Goal: Use online tool/utility: Use online tool/utility

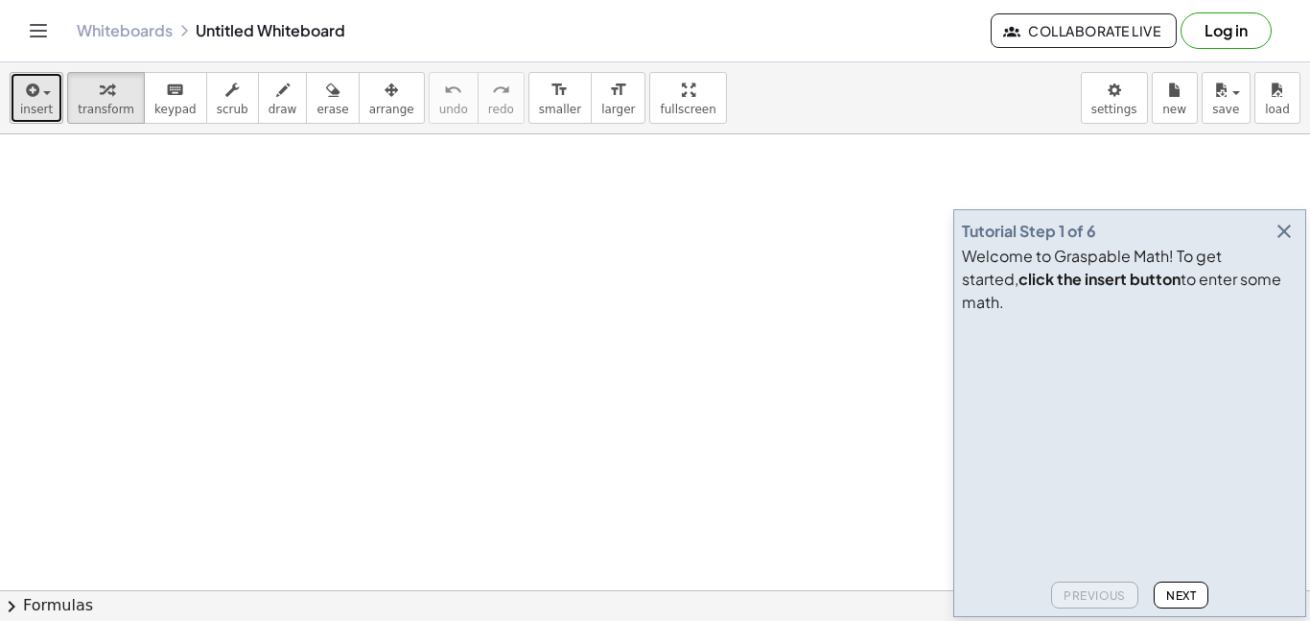
click at [44, 103] on span "insert" at bounding box center [36, 109] width 33 height 13
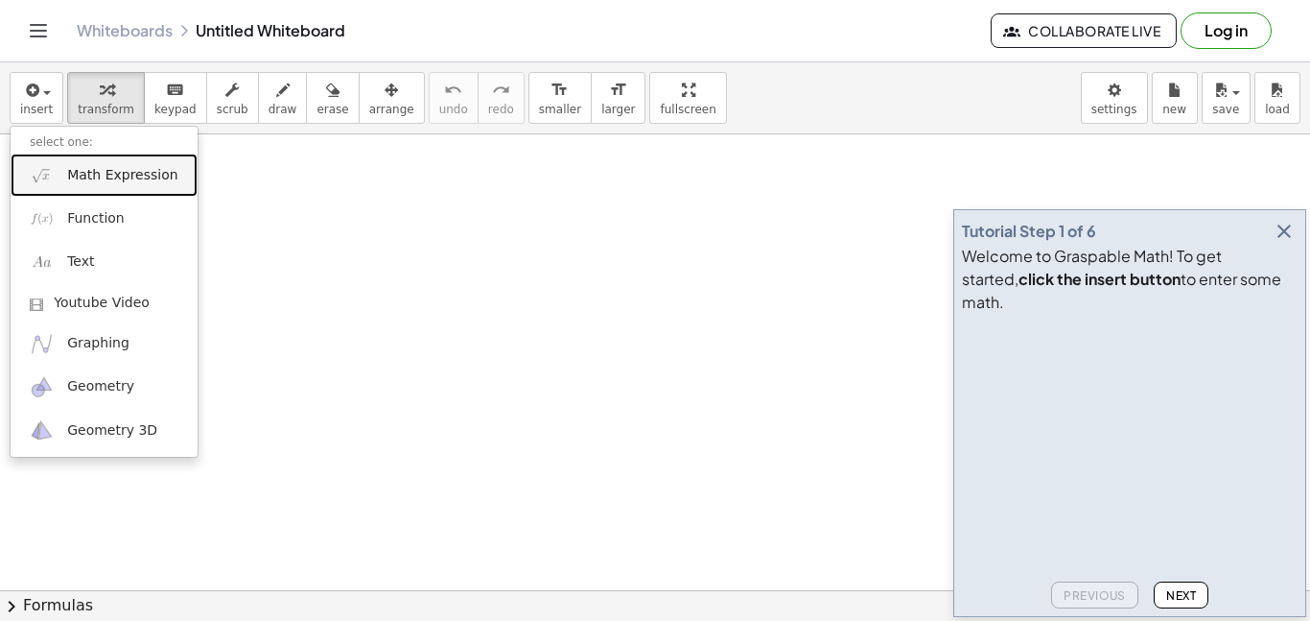
click at [75, 174] on span "Math Expression" at bounding box center [122, 175] width 110 height 19
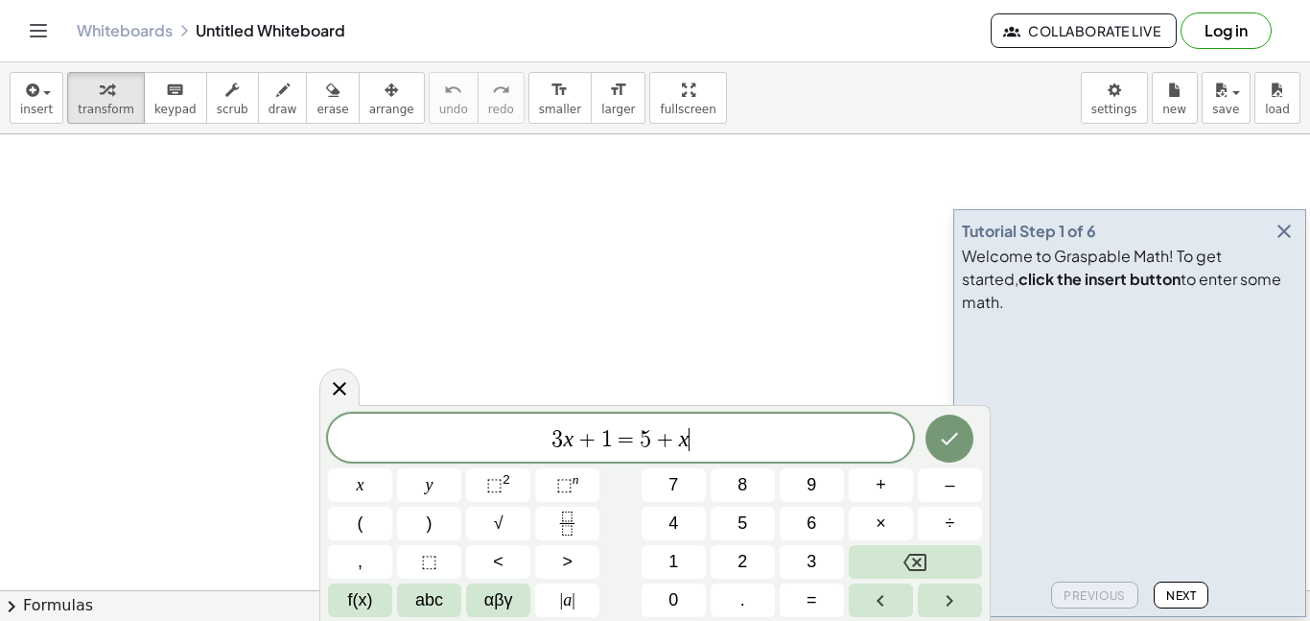
scroll to position [1, 0]
click at [943, 438] on icon "Done" at bounding box center [949, 438] width 23 height 23
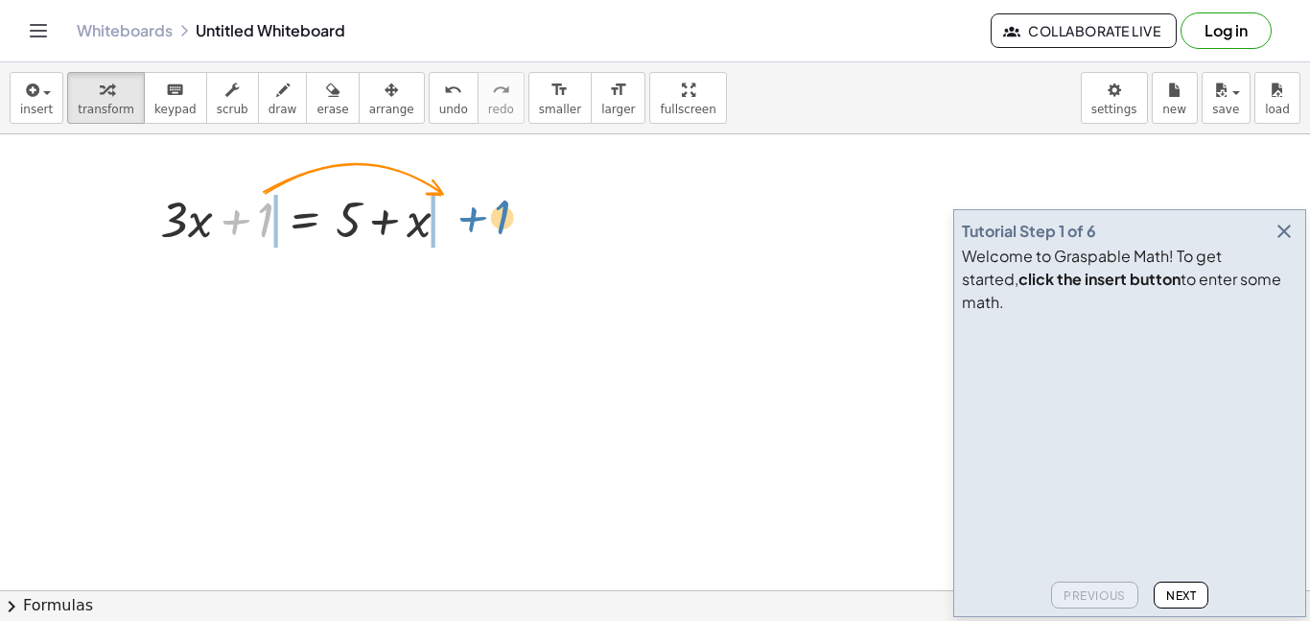
drag, startPoint x: 269, startPoint y: 215, endPoint x: 505, endPoint y: 213, distance: 236.0
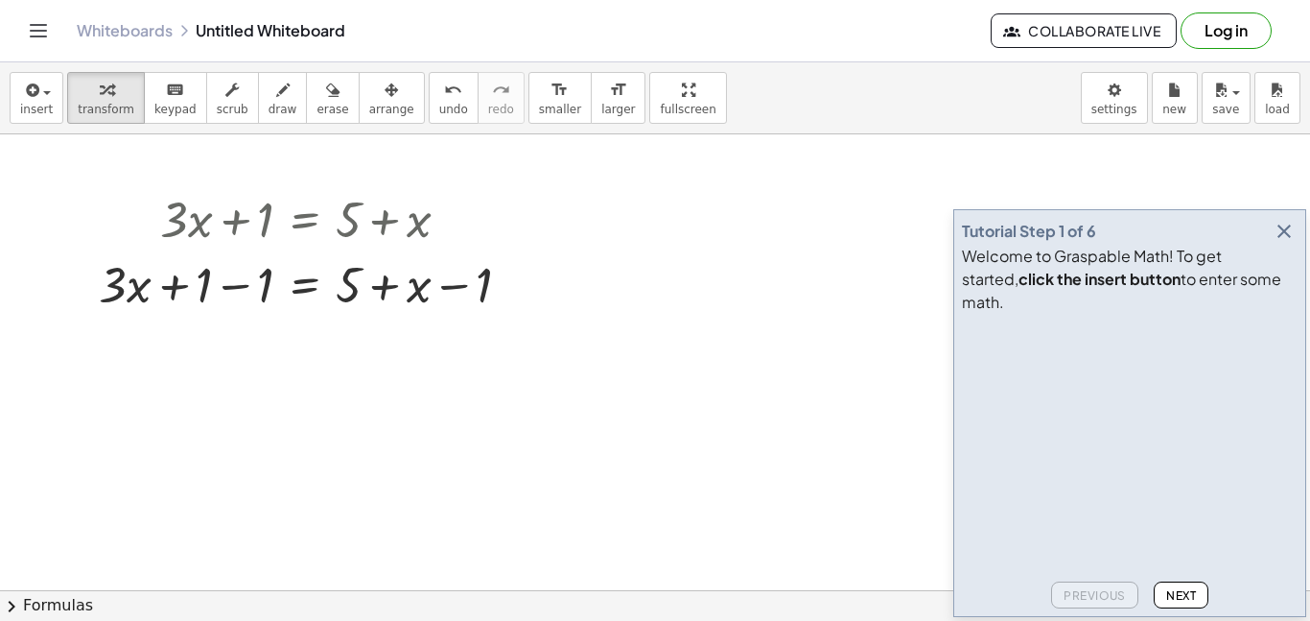
click at [1167, 584] on button "Next" at bounding box center [1181, 594] width 55 height 27
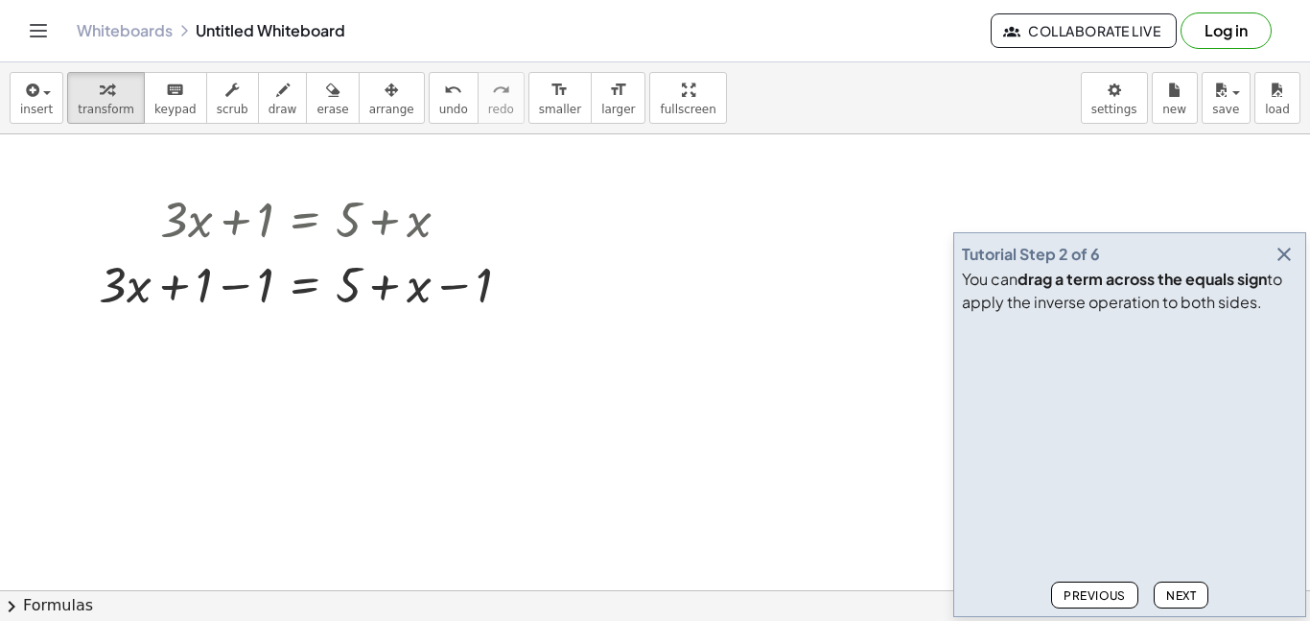
click at [1167, 584] on button "Next" at bounding box center [1181, 594] width 55 height 27
click at [204, 283] on div at bounding box center [312, 282] width 446 height 65
click at [228, 293] on div at bounding box center [312, 282] width 446 height 65
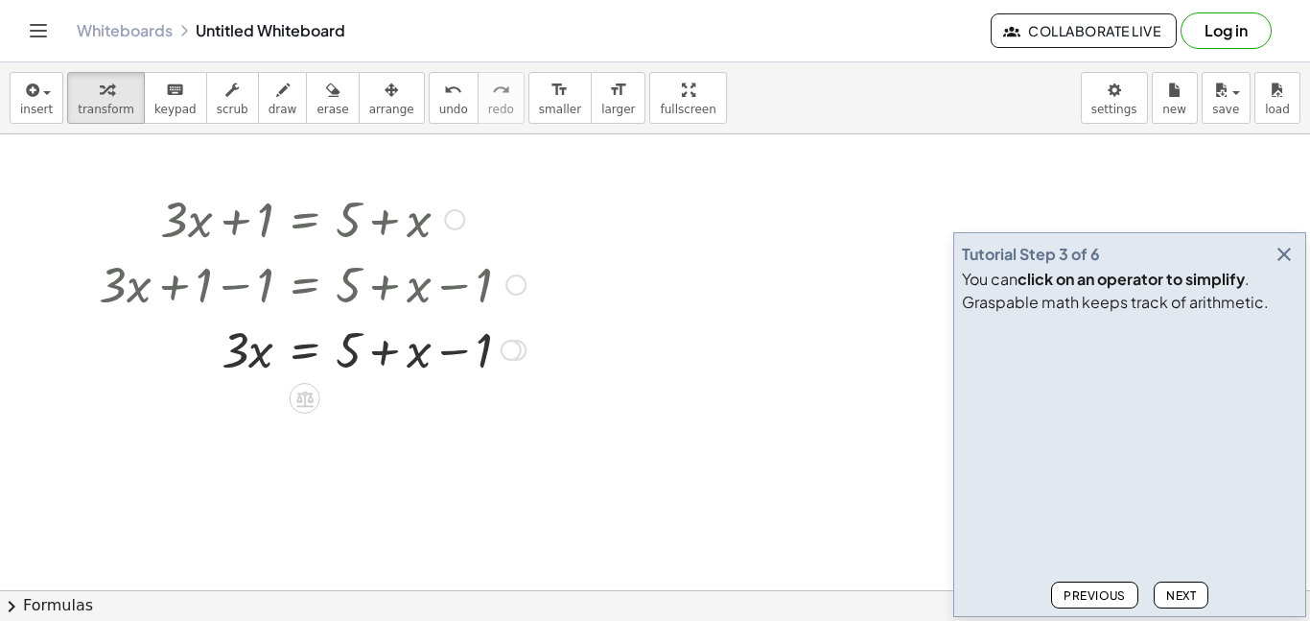
click at [454, 356] on div at bounding box center [312, 348] width 446 height 65
drag, startPoint x: 484, startPoint y: 348, endPoint x: 357, endPoint y: 355, distance: 127.7
click at [1166, 594] on span "Next" at bounding box center [1181, 595] width 30 height 14
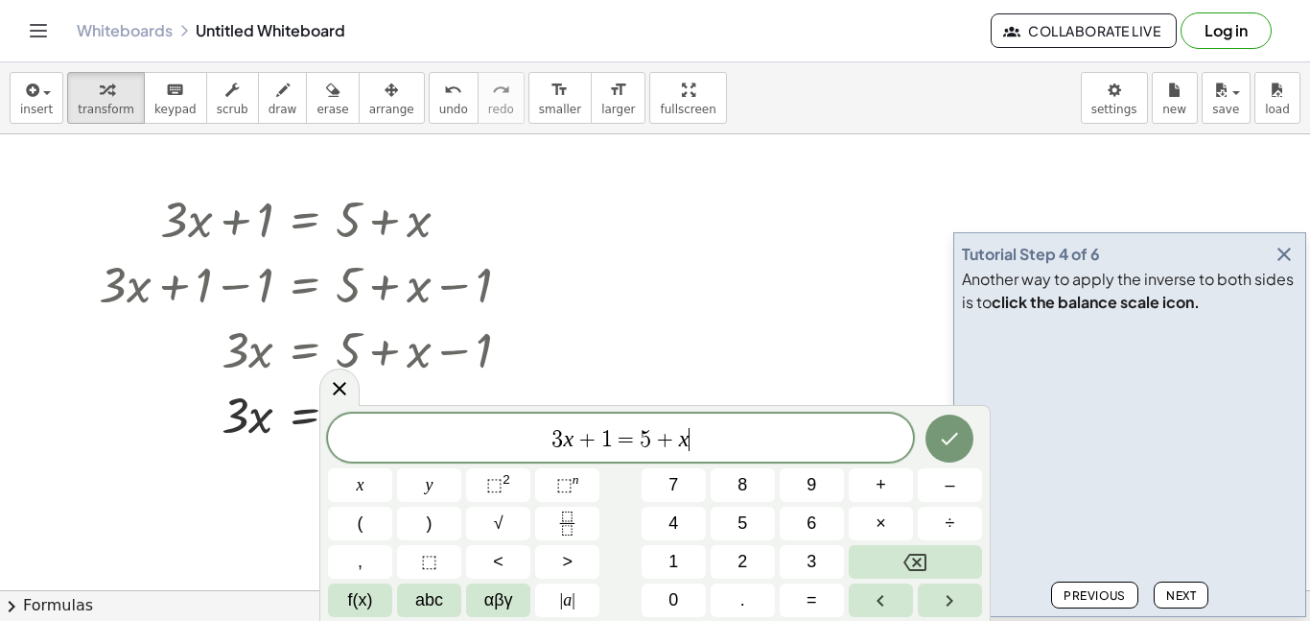
scroll to position [2, 0]
click at [322, 394] on div at bounding box center [339, 386] width 40 height 37
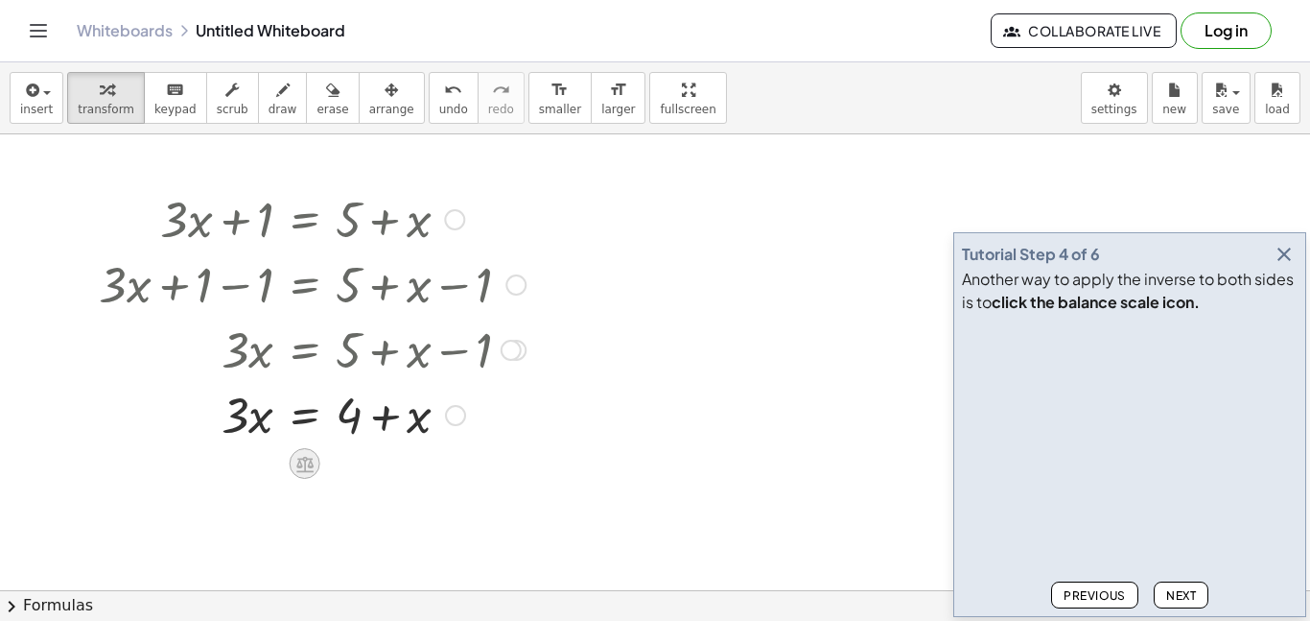
click at [301, 458] on icon at bounding box center [304, 464] width 17 height 16
click at [279, 469] on div "−" at bounding box center [266, 463] width 31 height 31
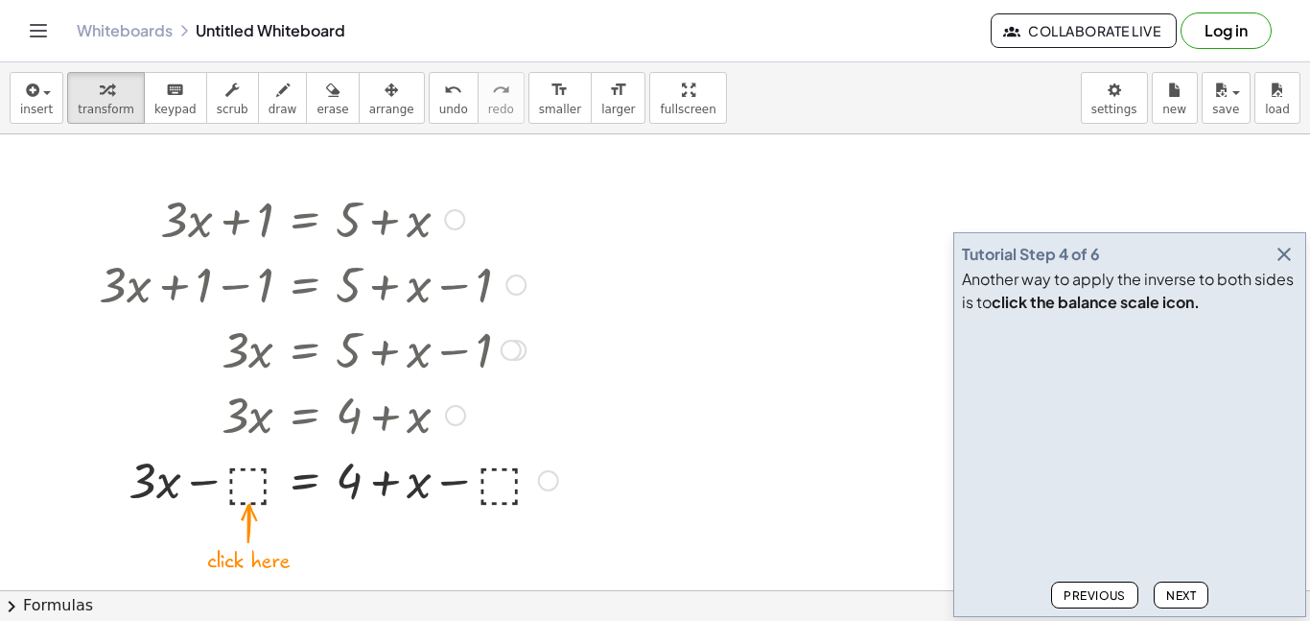
click at [256, 481] on div at bounding box center [328, 478] width 479 height 65
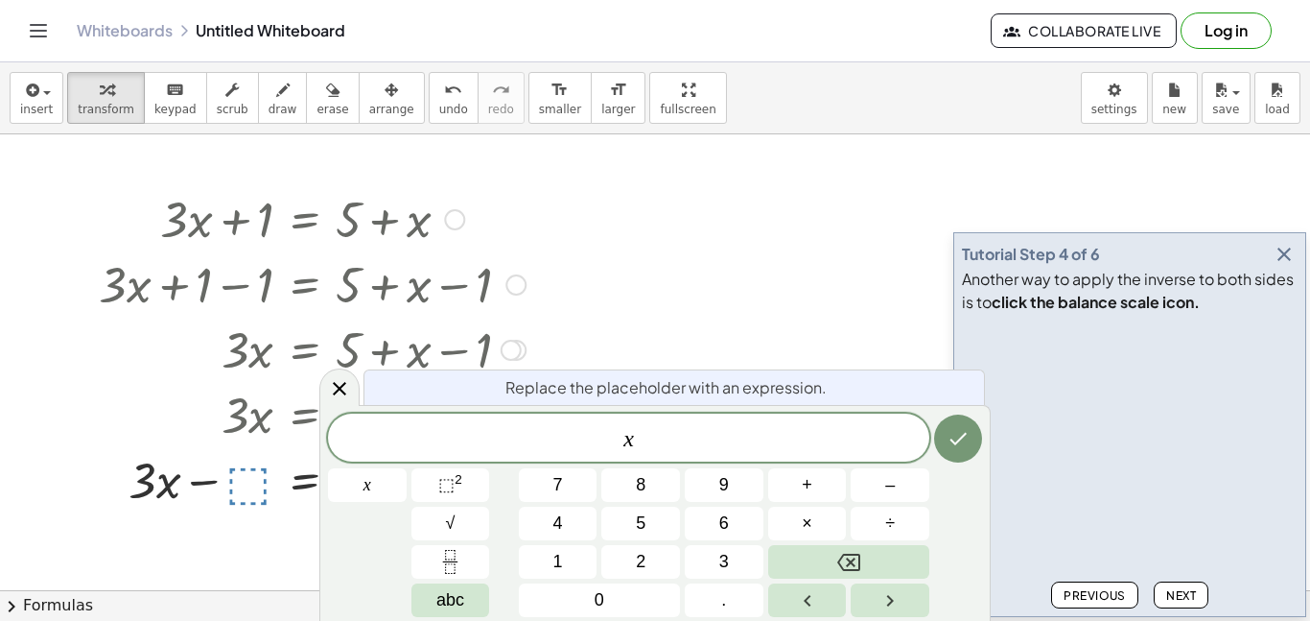
scroll to position [5, 0]
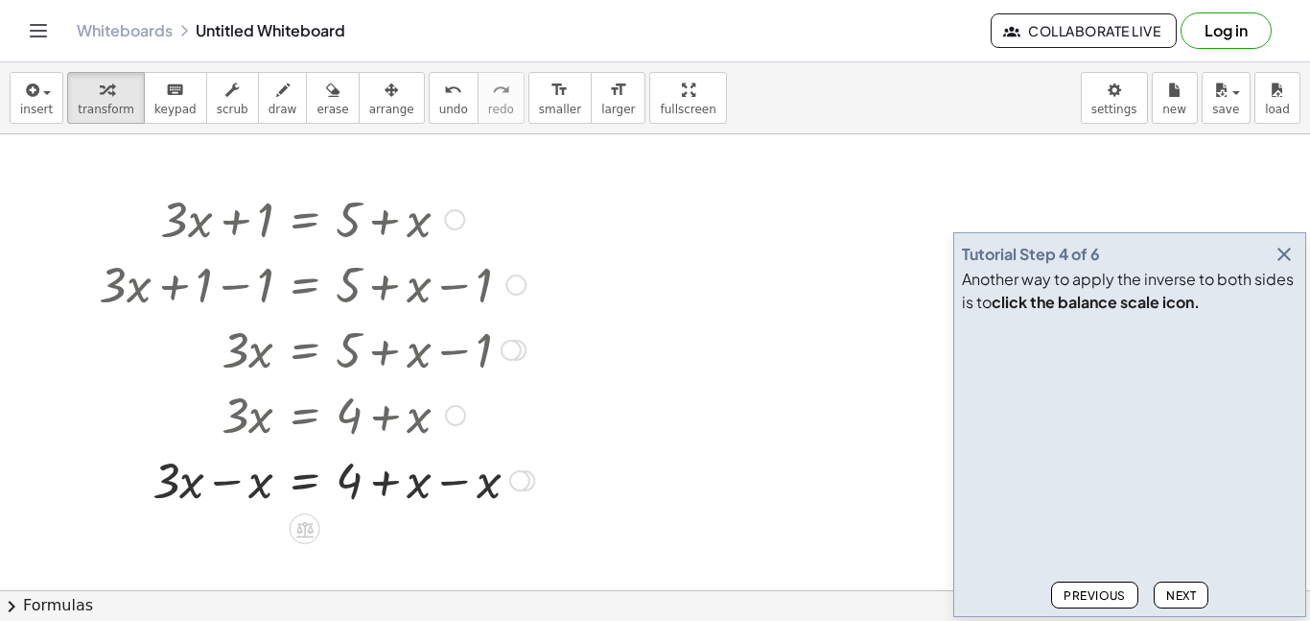
click at [452, 484] on div at bounding box center [316, 478] width 455 height 65
click at [234, 547] on div at bounding box center [316, 543] width 455 height 65
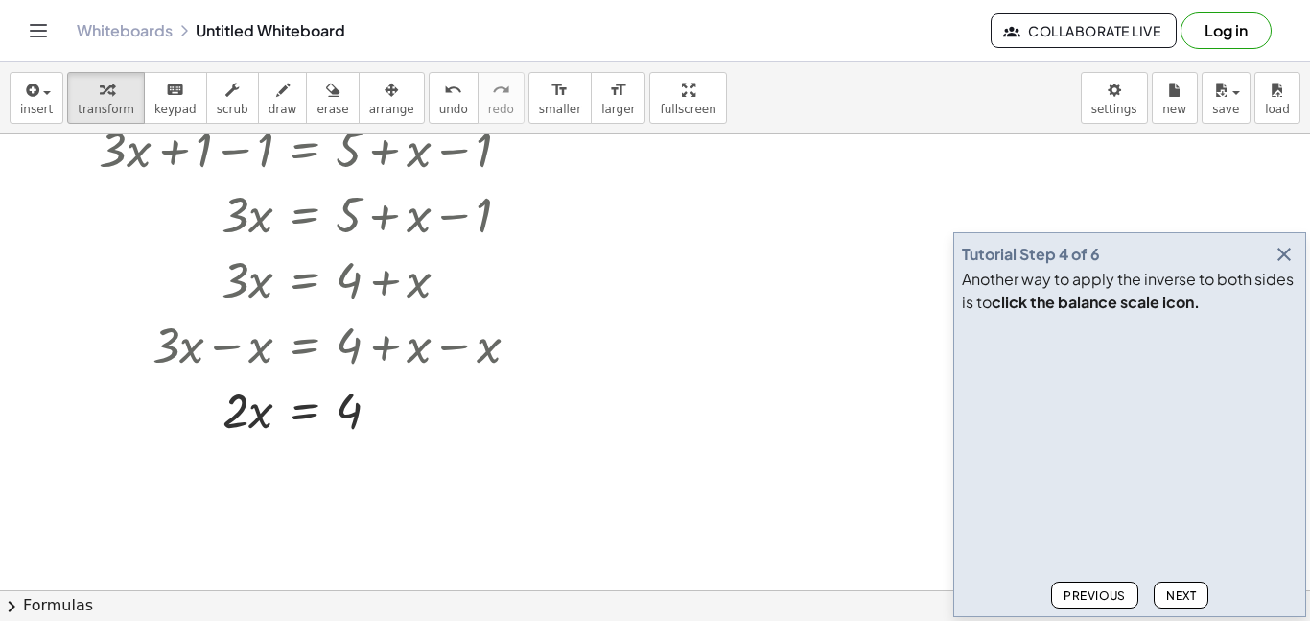
scroll to position [125, 0]
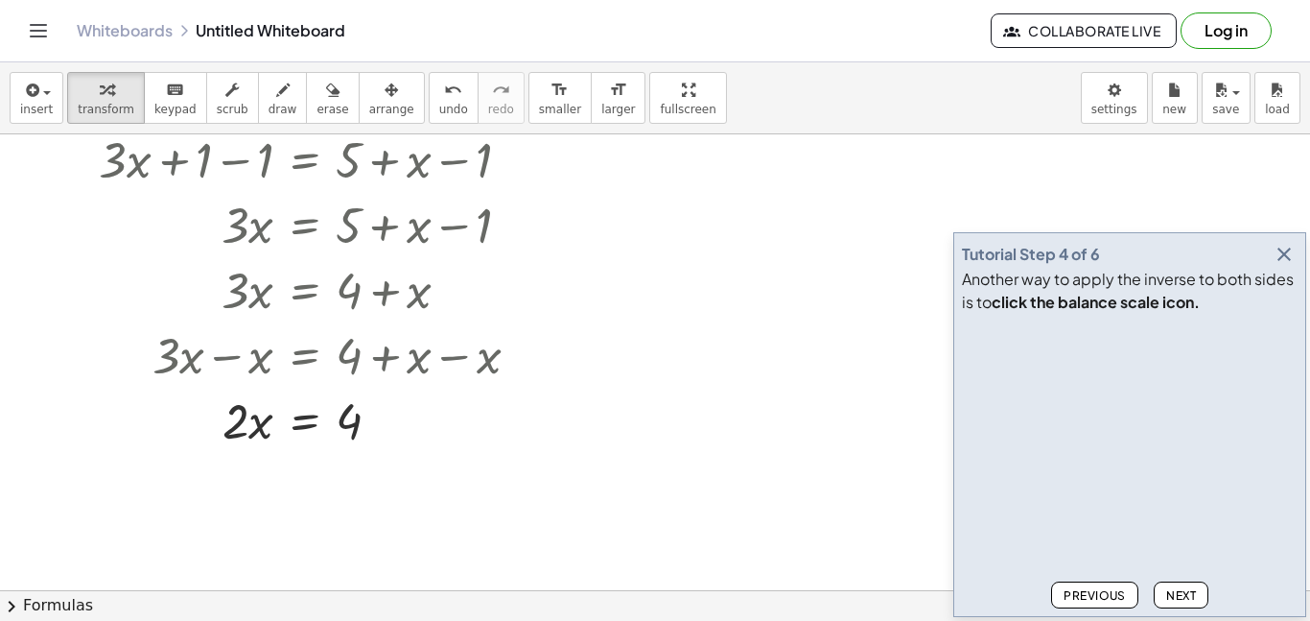
click at [1191, 588] on span "Next" at bounding box center [1181, 595] width 30 height 14
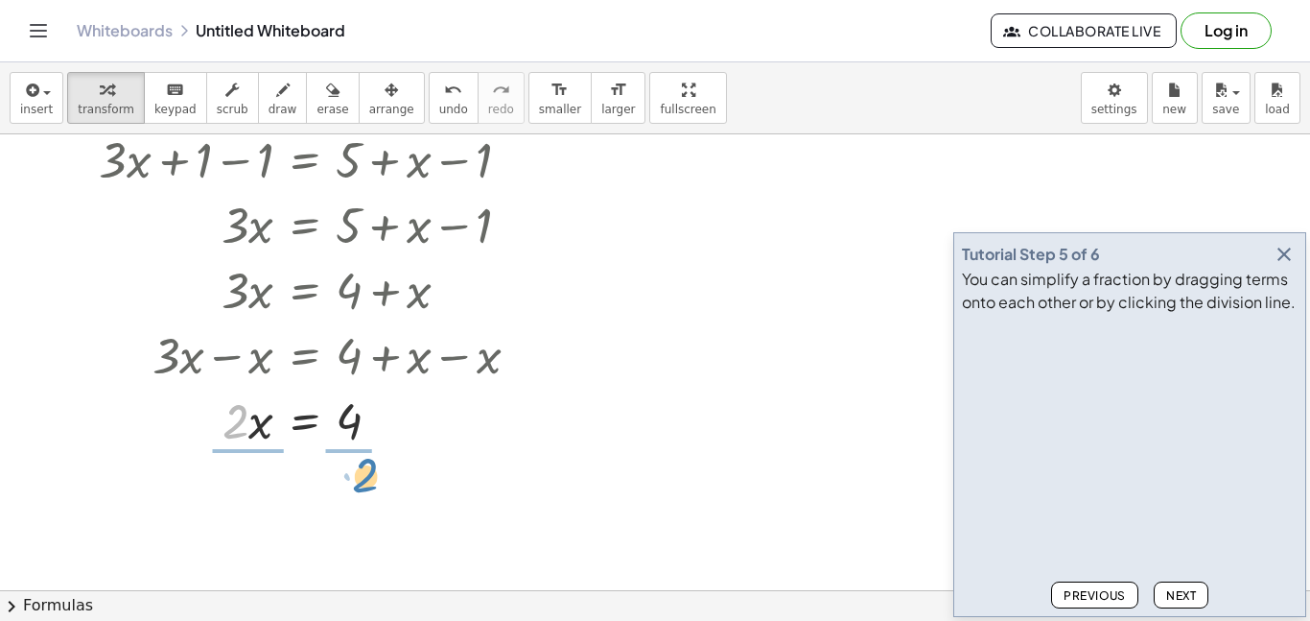
drag, startPoint x: 231, startPoint y: 429, endPoint x: 357, endPoint y: 483, distance: 137.0
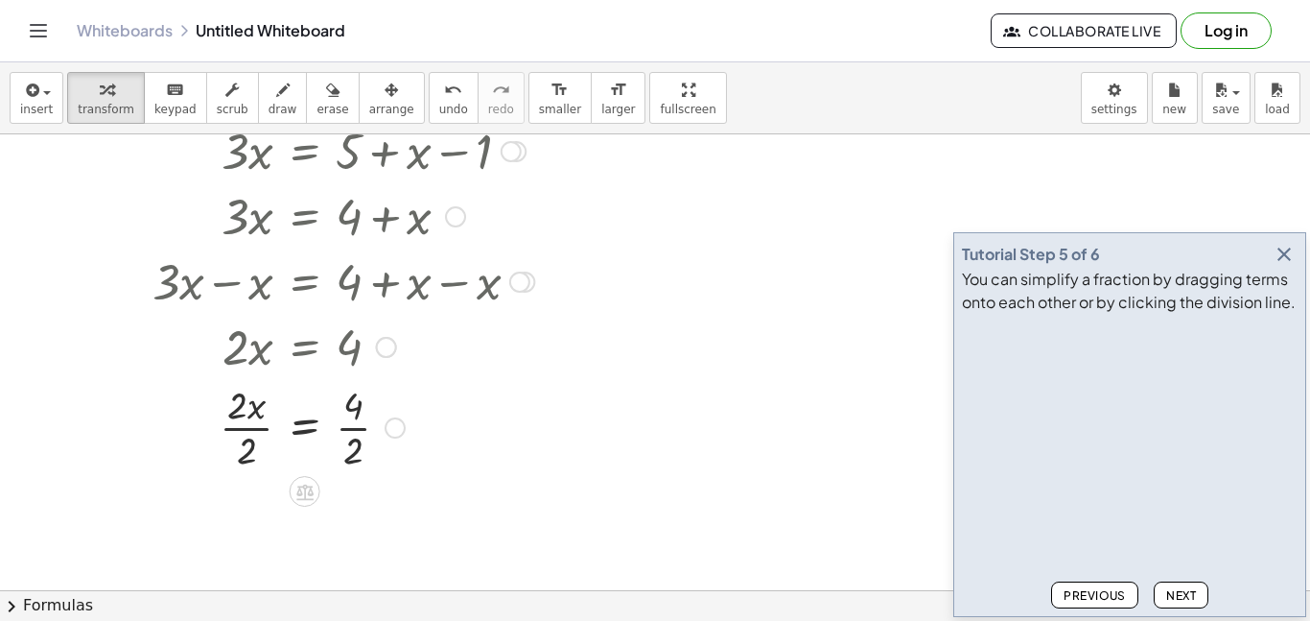
scroll to position [218, 0]
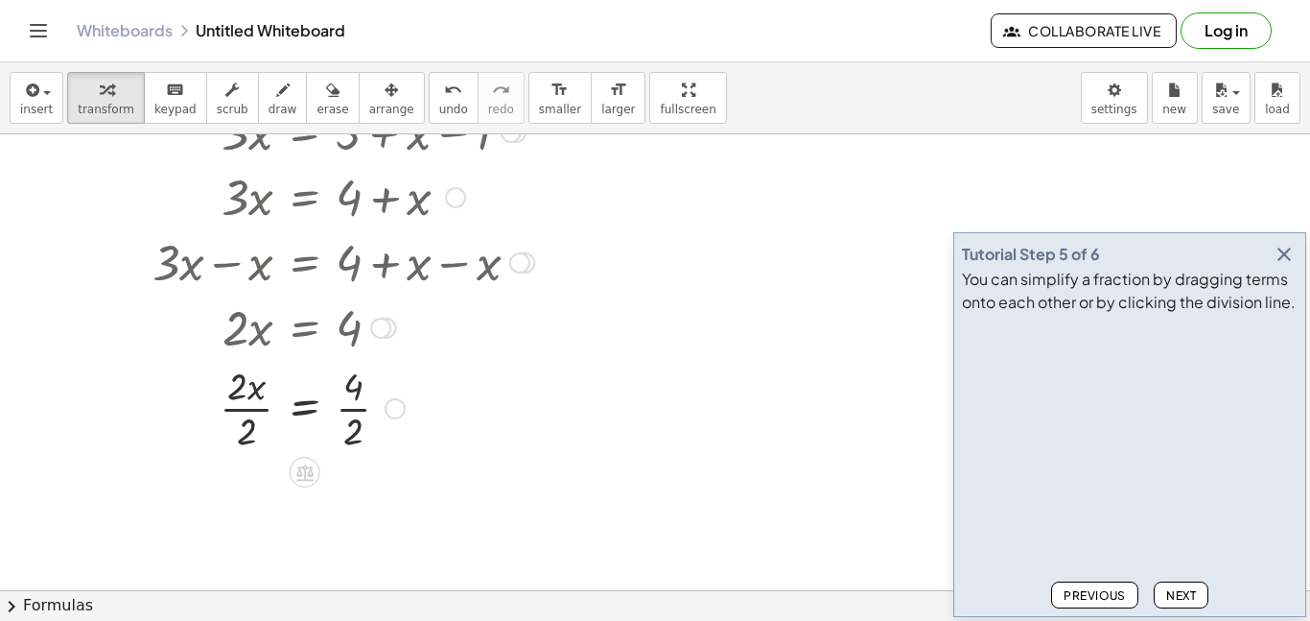
click at [246, 414] on div at bounding box center [316, 407] width 455 height 96
click at [347, 413] on div at bounding box center [302, 407] width 484 height 96
click at [353, 479] on div at bounding box center [316, 503] width 455 height 96
click at [352, 505] on div at bounding box center [316, 503] width 455 height 96
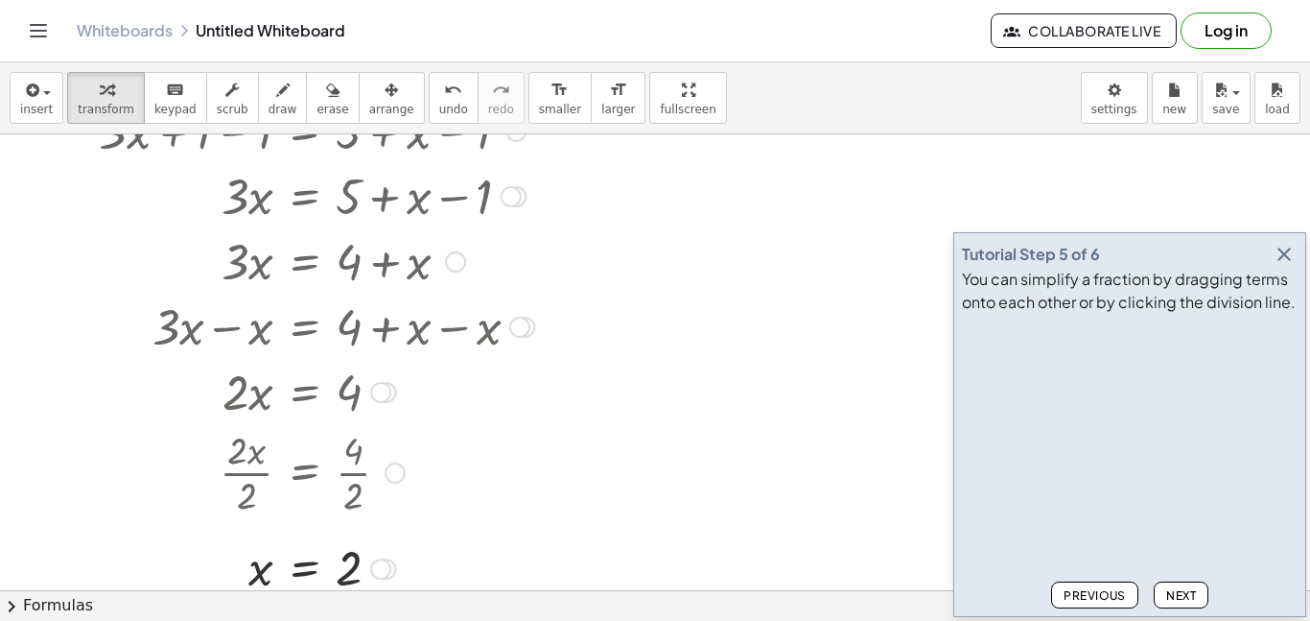
scroll to position [152, 0]
click at [1172, 589] on span "Next" at bounding box center [1181, 595] width 30 height 14
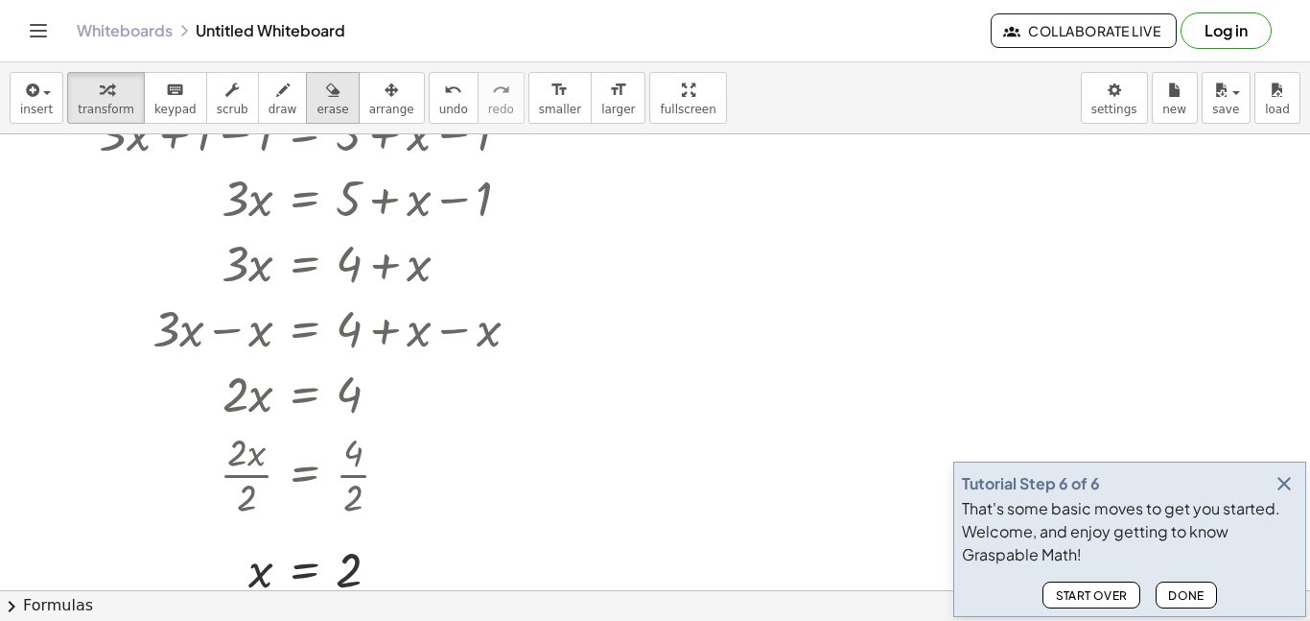
click at [306, 105] on button "erase" at bounding box center [332, 98] width 53 height 52
click at [223, 213] on div at bounding box center [655, 438] width 1310 height 911
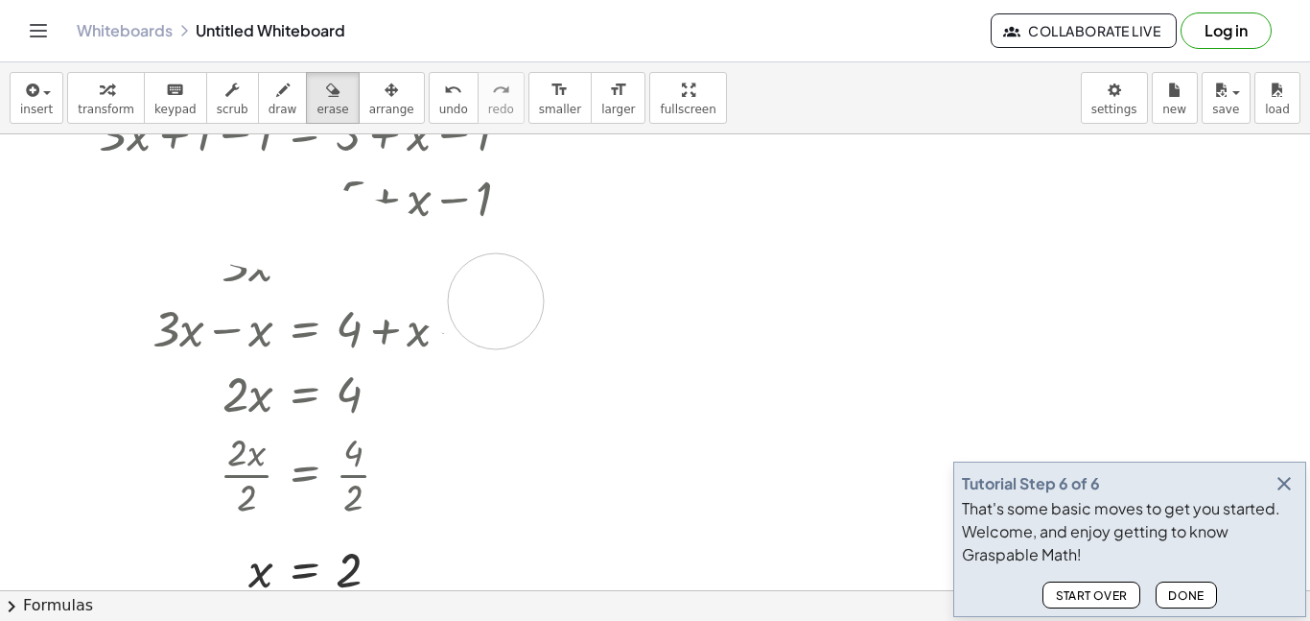
drag, startPoint x: 225, startPoint y: 213, endPoint x: 507, endPoint y: 306, distance: 296.9
click at [507, 306] on div at bounding box center [655, 438] width 1310 height 911
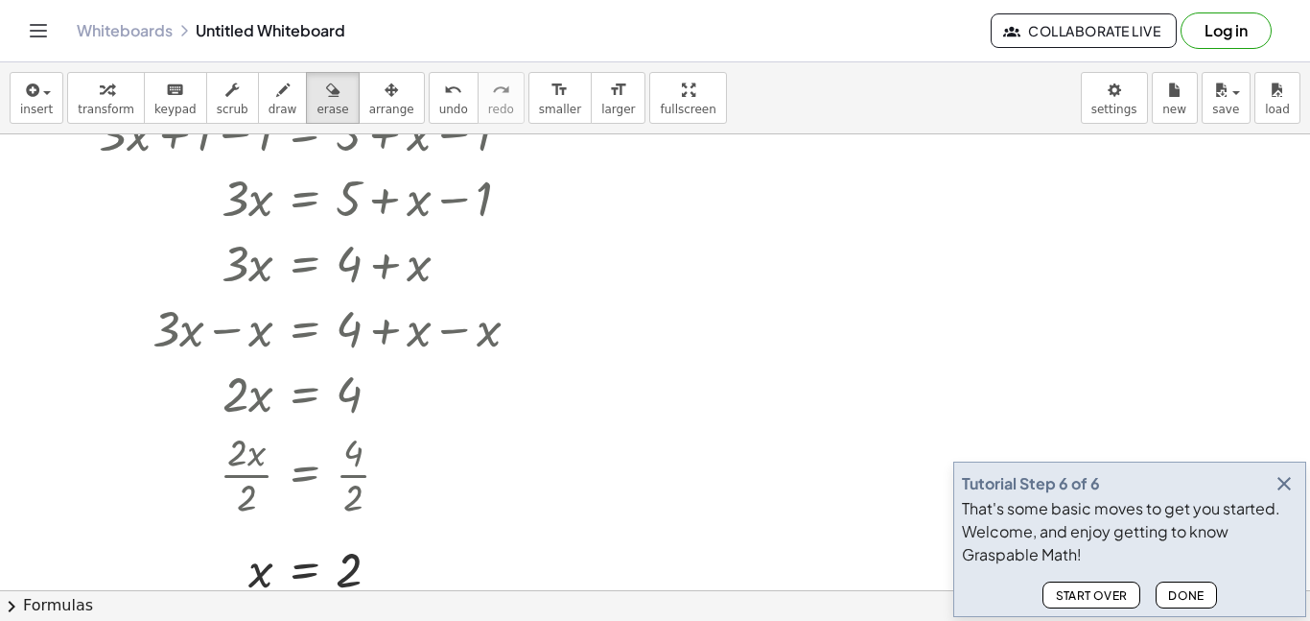
click at [1101, 596] on span "Start Over" at bounding box center [1091, 595] width 73 height 14
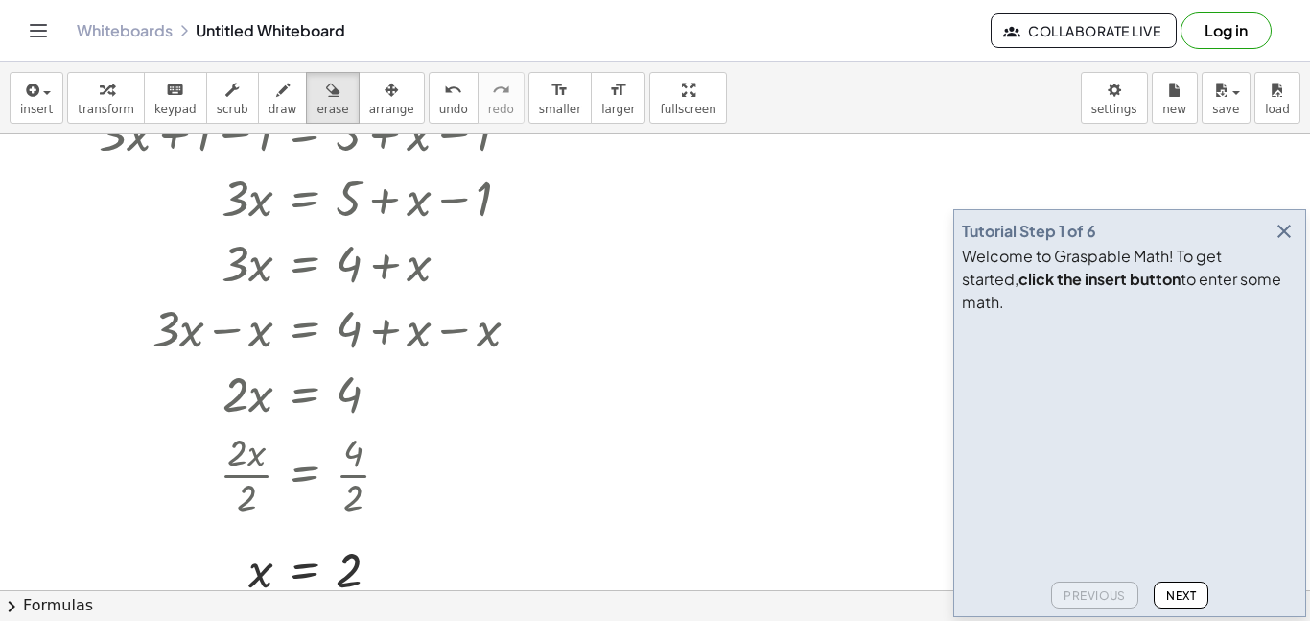
click at [1282, 245] on button "button" at bounding box center [1284, 231] width 27 height 27
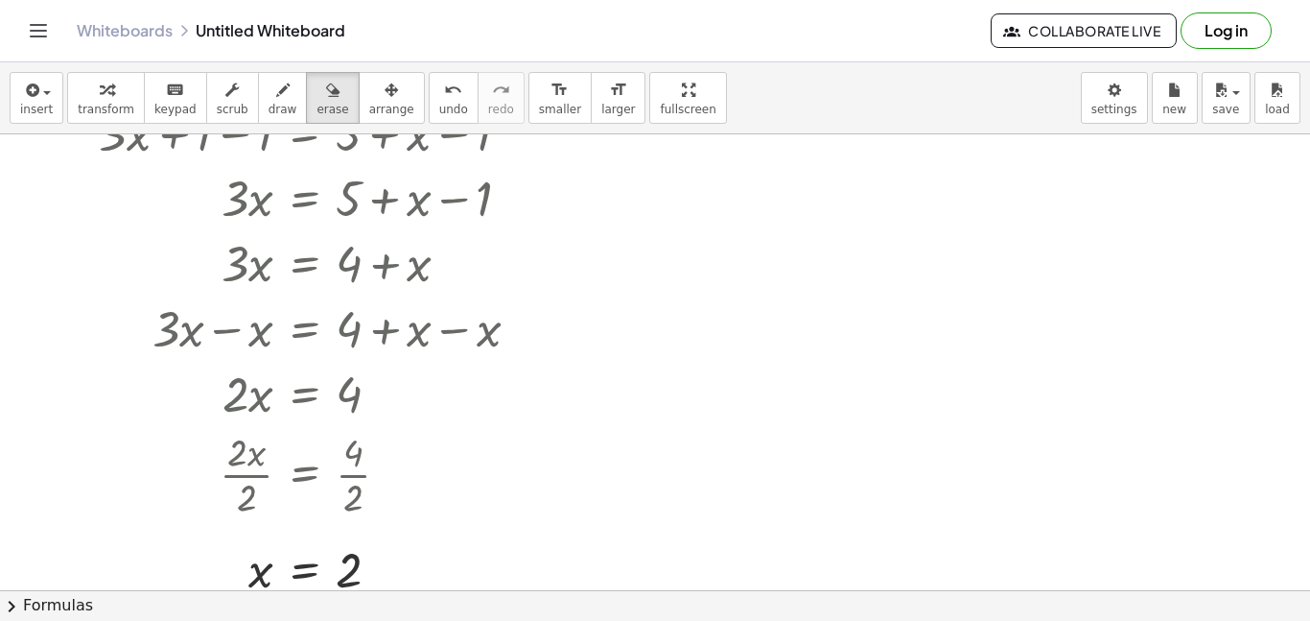
scroll to position [0, 0]
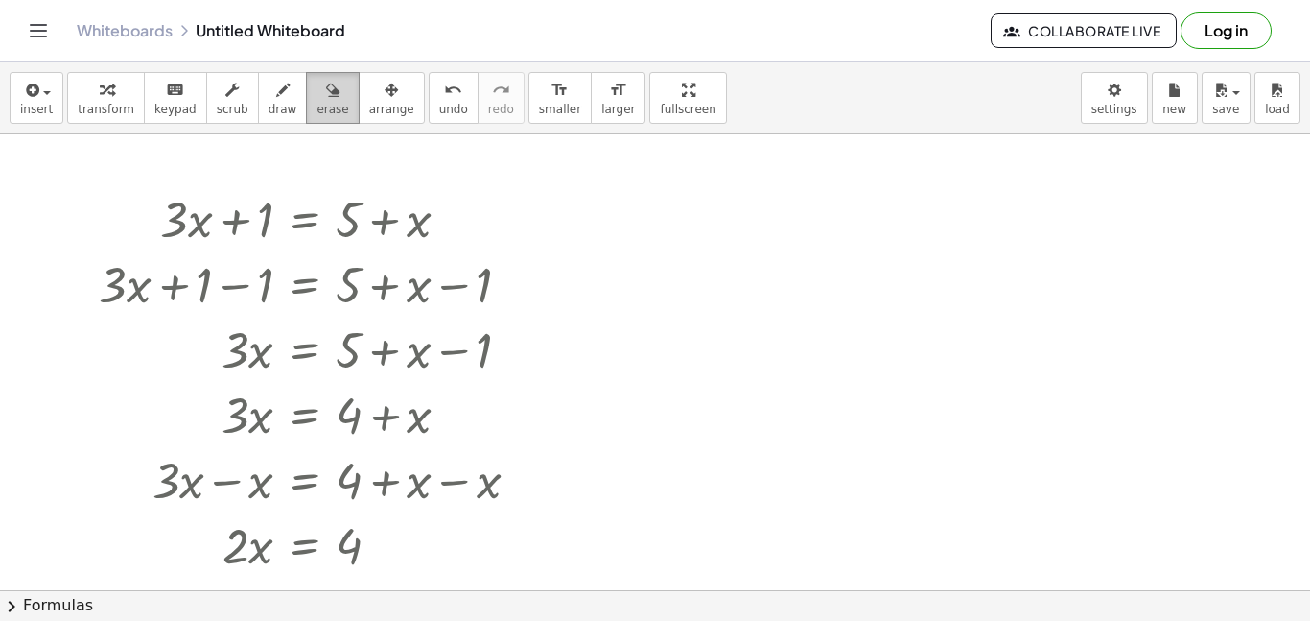
click at [326, 100] on icon "button" at bounding box center [332, 90] width 13 height 23
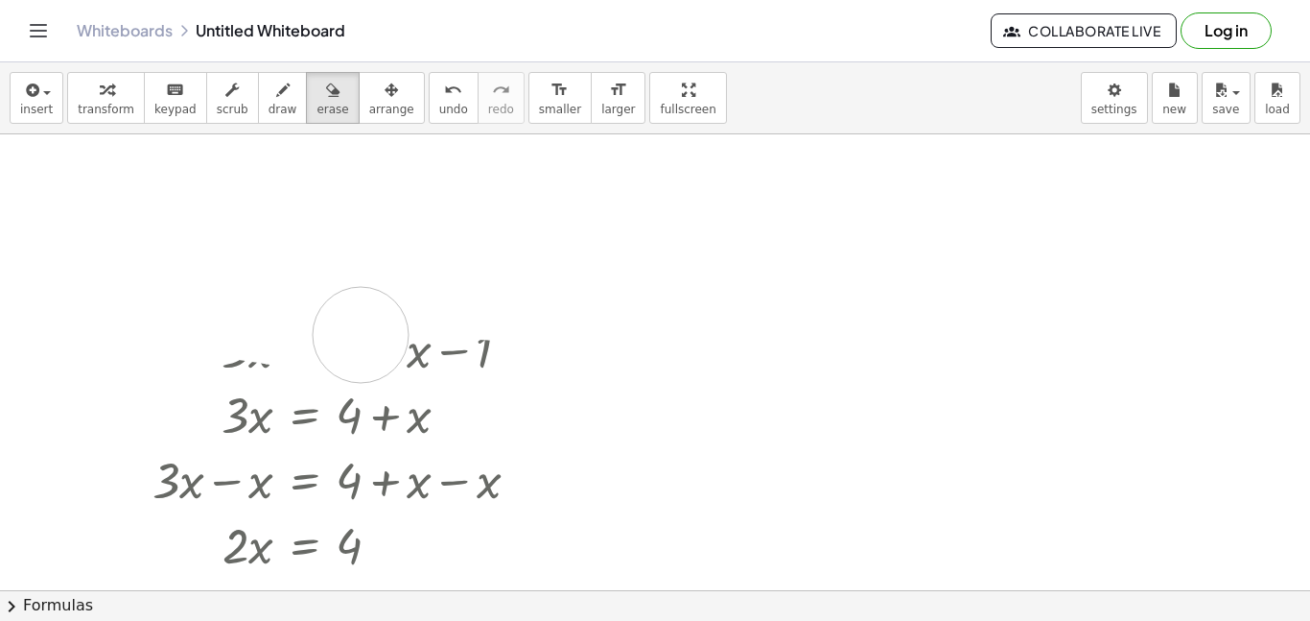
drag, startPoint x: 176, startPoint y: 209, endPoint x: 361, endPoint y: 335, distance: 222.9
click at [361, 335] on div at bounding box center [655, 589] width 1310 height 911
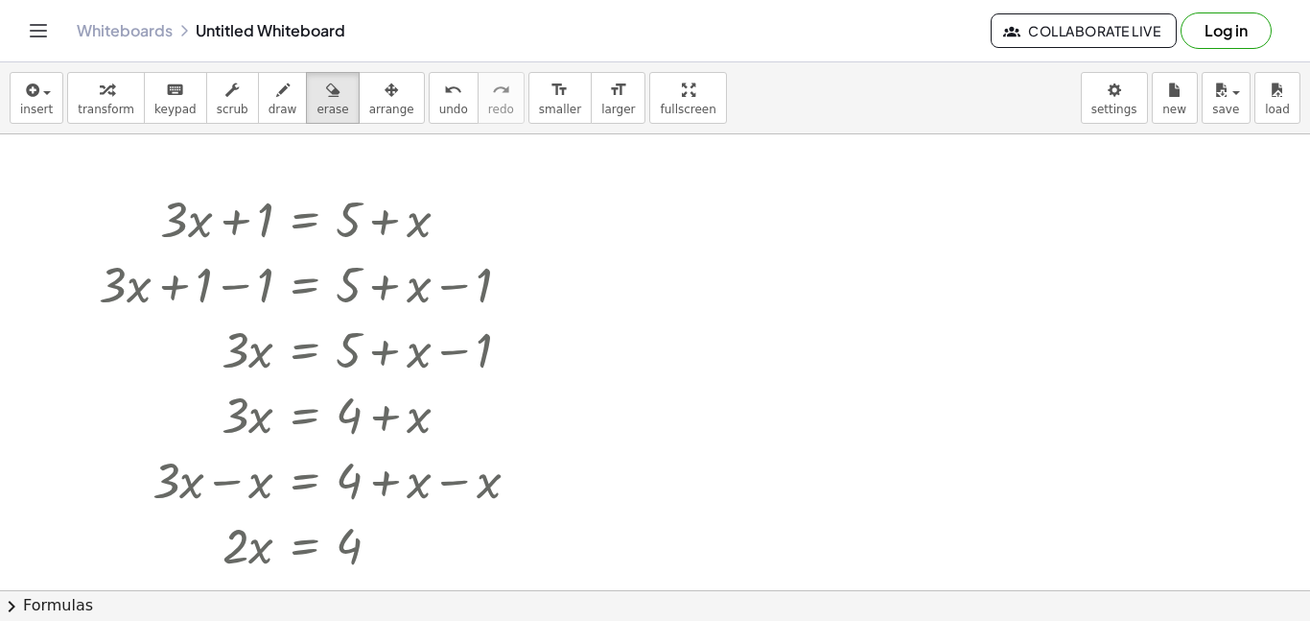
click at [365, 254] on div at bounding box center [655, 589] width 1310 height 911
click at [444, 99] on icon "undo" at bounding box center [453, 90] width 18 height 23
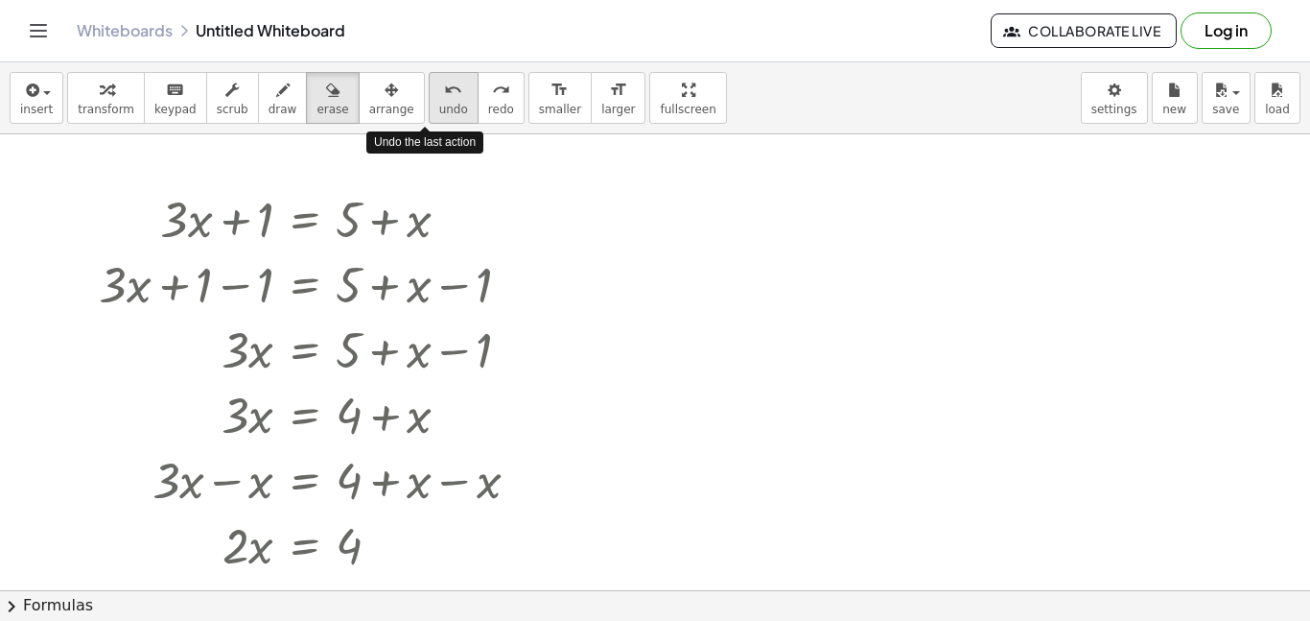
click at [444, 99] on icon "undo" at bounding box center [453, 90] width 18 height 23
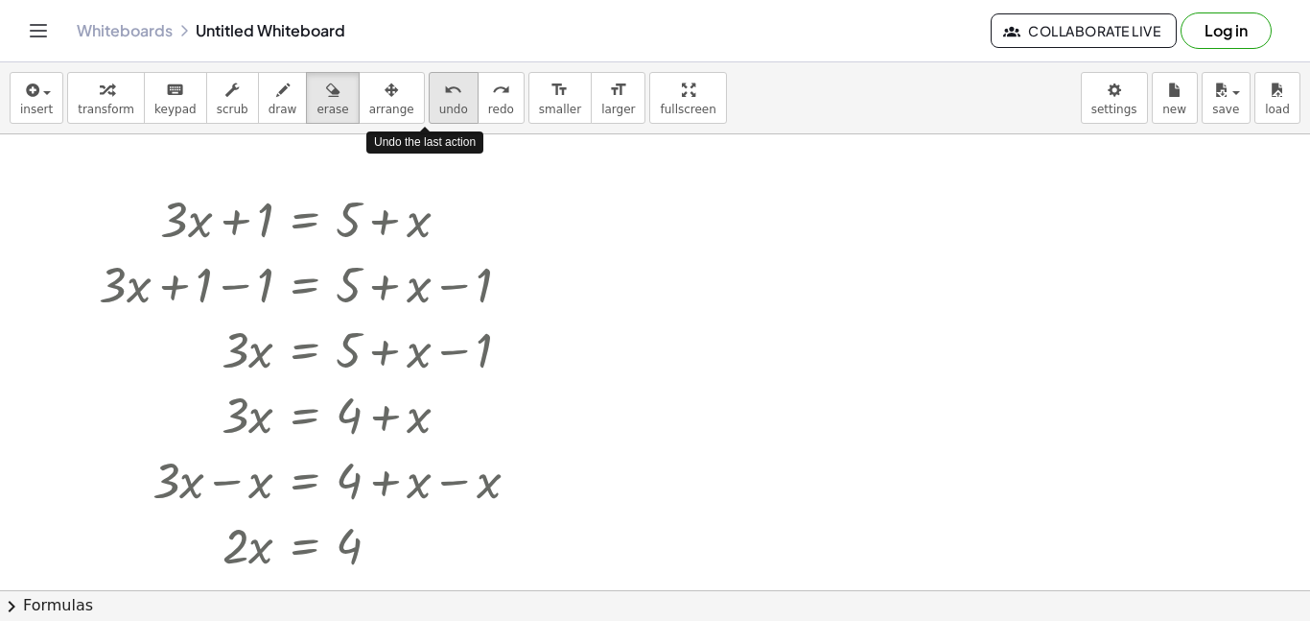
click at [444, 99] on icon "undo" at bounding box center [453, 90] width 18 height 23
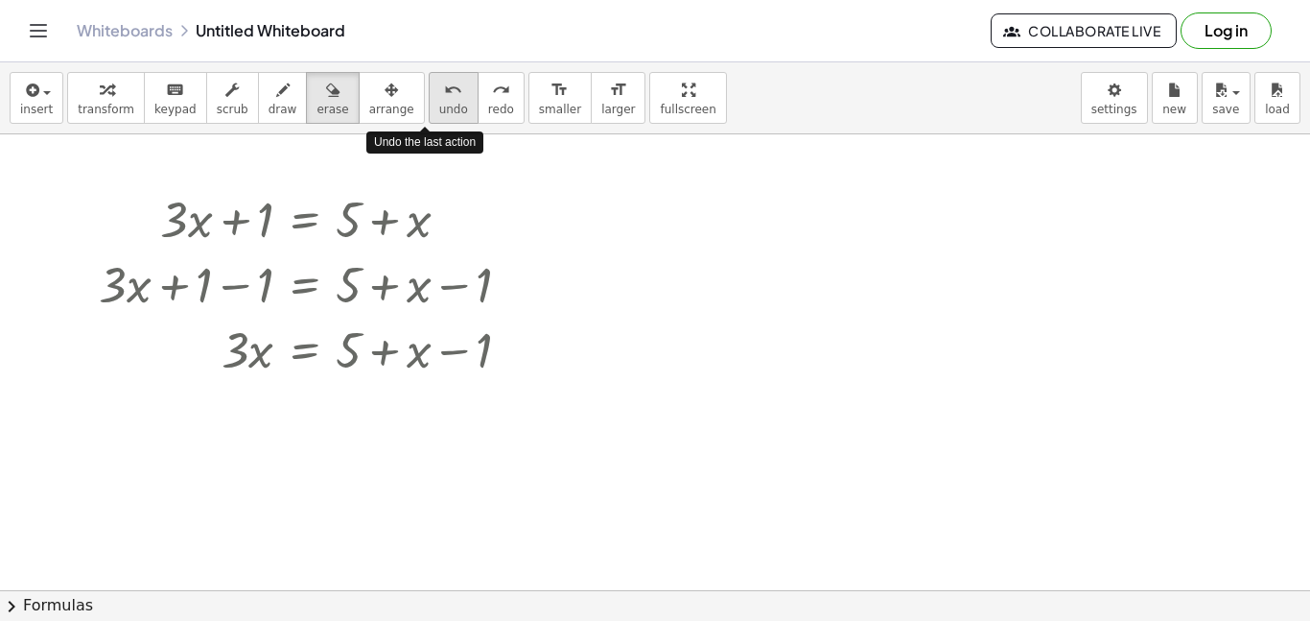
click at [444, 99] on icon "undo" at bounding box center [453, 90] width 18 height 23
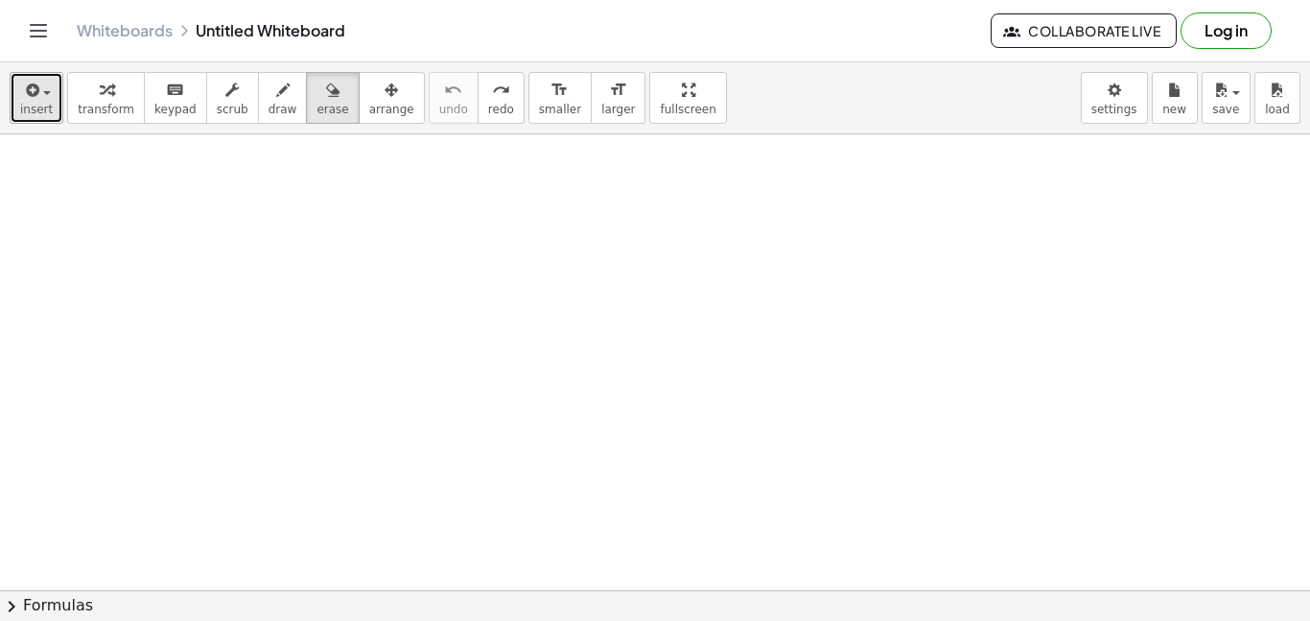
click at [22, 98] on icon "button" at bounding box center [30, 90] width 17 height 23
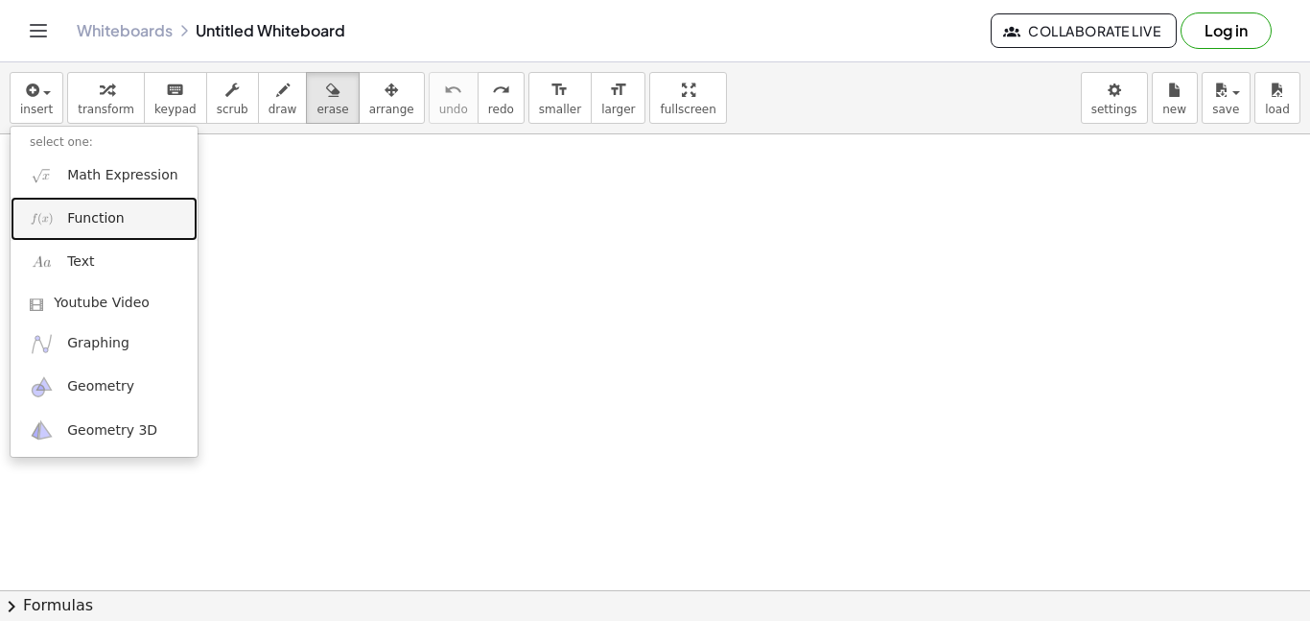
click at [121, 212] on link "Function" at bounding box center [104, 218] width 187 height 43
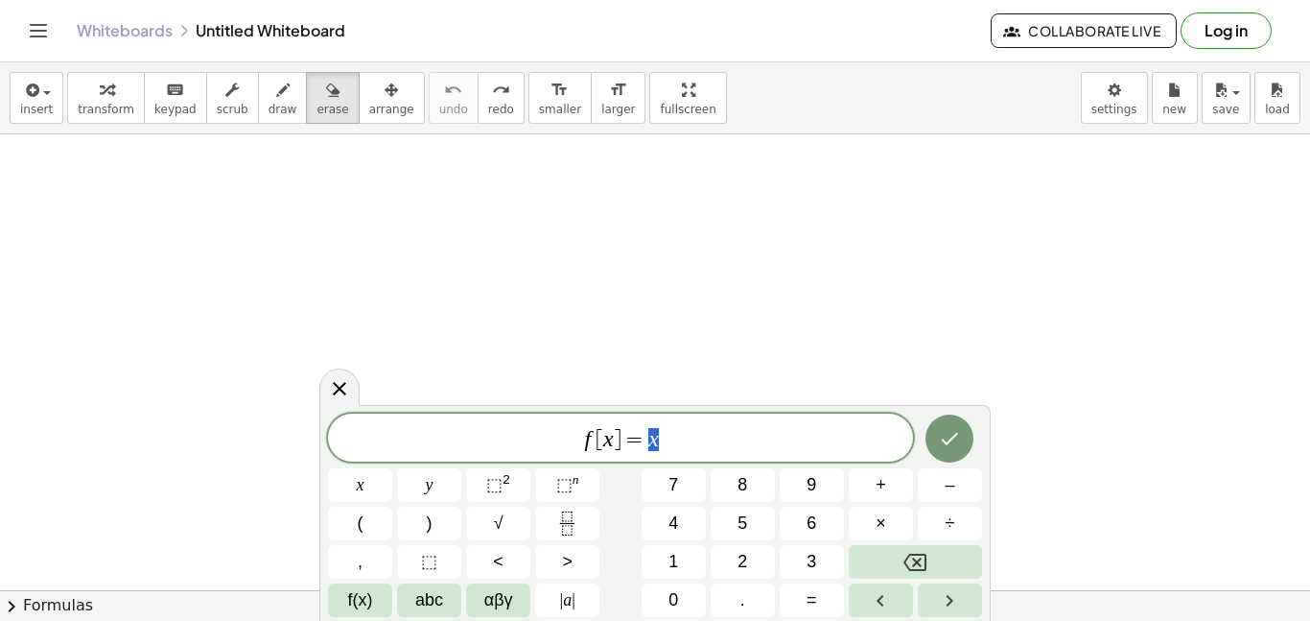
click at [740, 449] on span "f [ x ] = x" at bounding box center [620, 439] width 585 height 27
click at [488, 519] on button "√" at bounding box center [498, 523] width 64 height 34
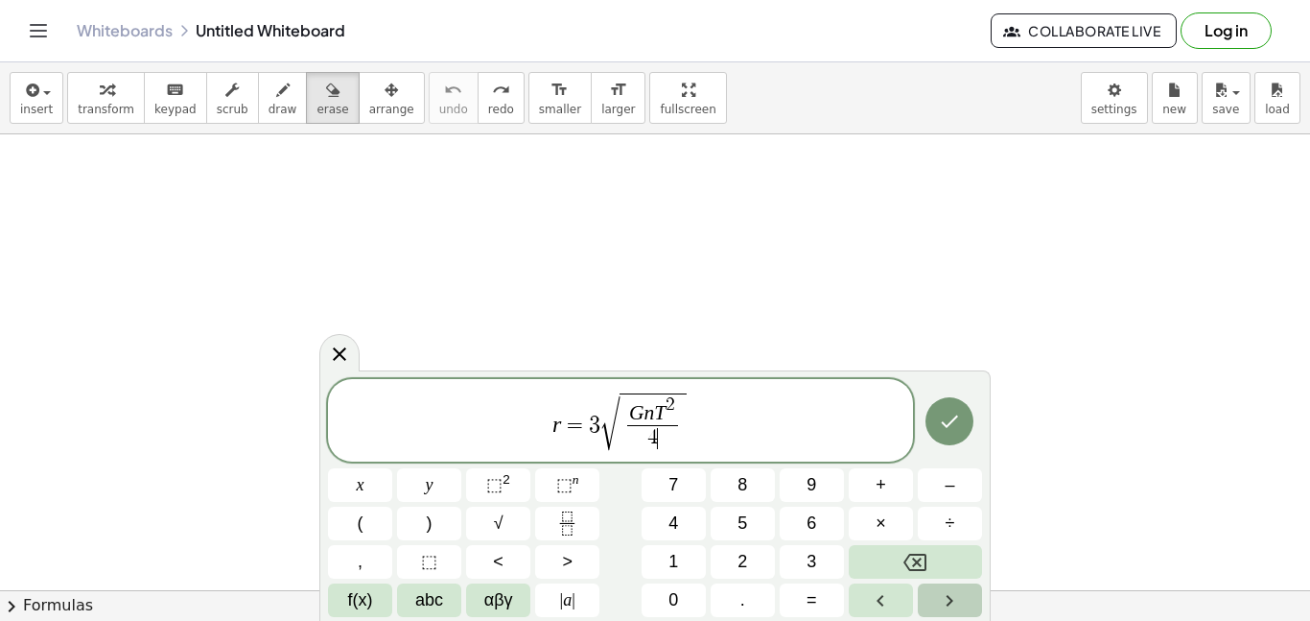
click at [933, 595] on button "Right arrow" at bounding box center [950, 600] width 64 height 34
click at [859, 598] on button "Left arrow" at bounding box center [881, 600] width 64 height 34
click at [421, 601] on span "abc" at bounding box center [429, 600] width 28 height 26
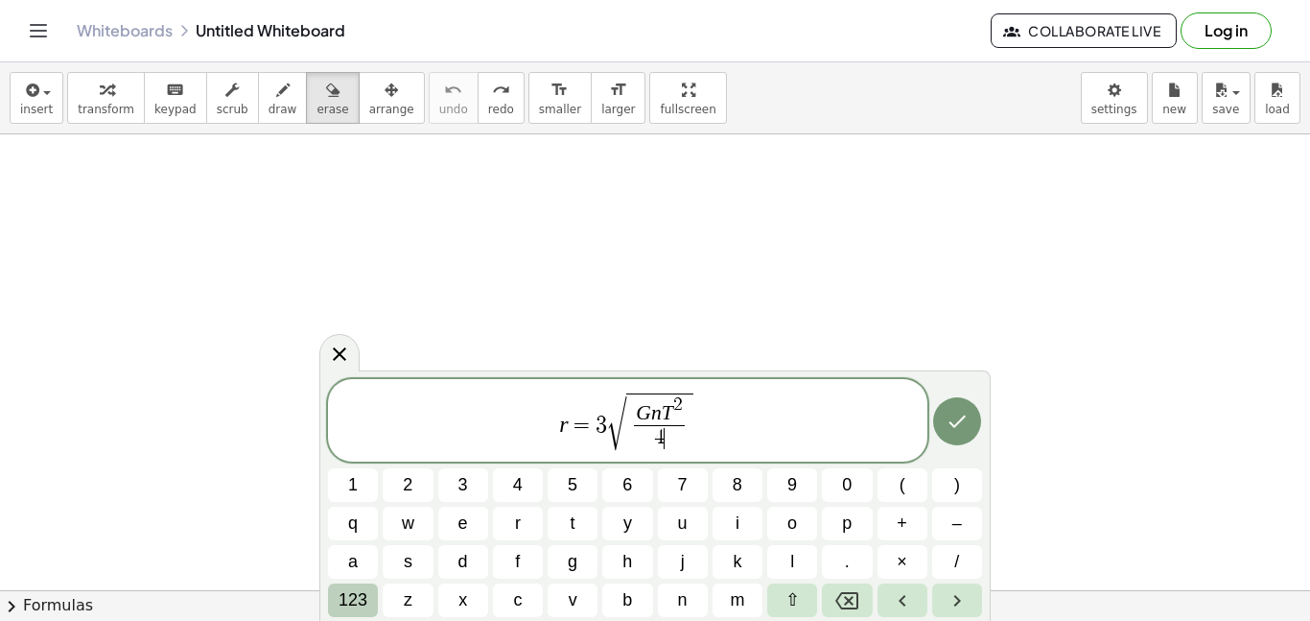
click at [357, 599] on span "123" at bounding box center [353, 600] width 29 height 26
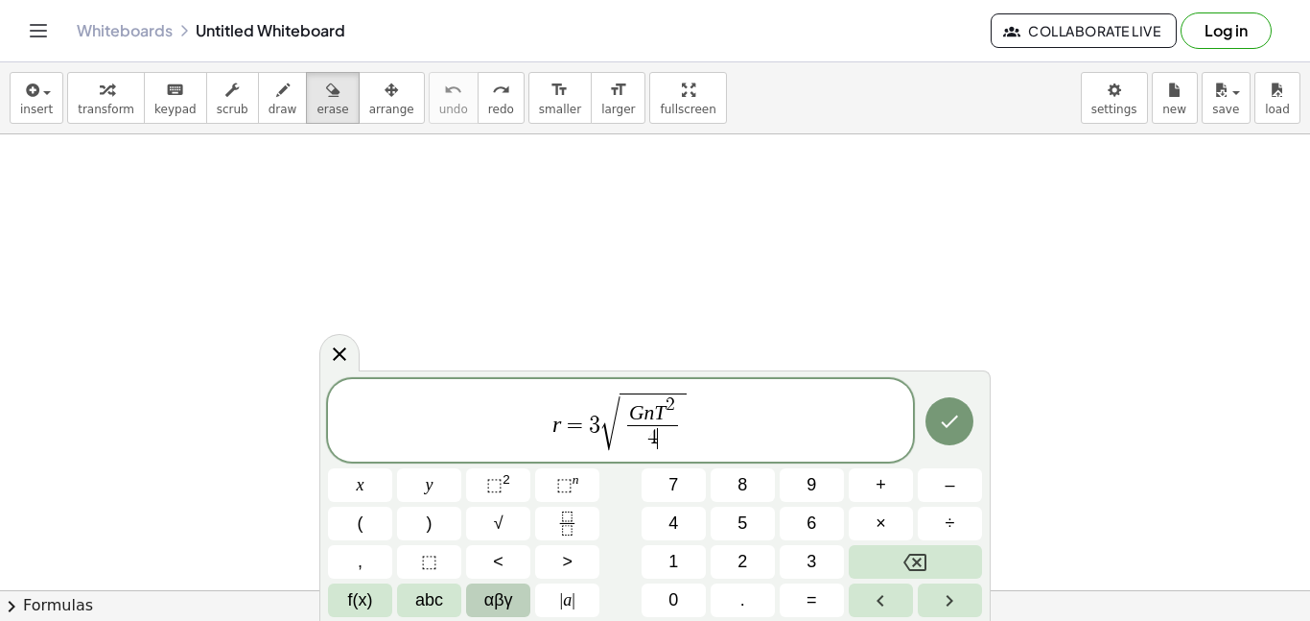
click at [480, 605] on button "αβγ" at bounding box center [498, 600] width 64 height 34
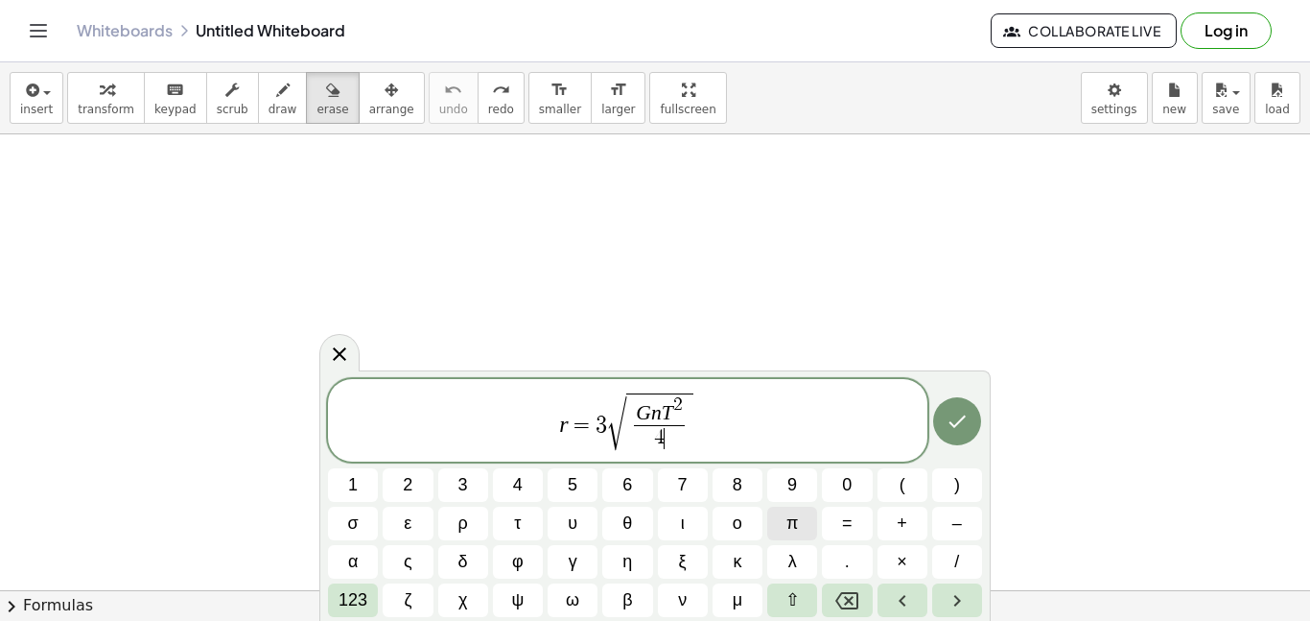
click at [776, 528] on button "π" at bounding box center [792, 523] width 50 height 34
click at [333, 607] on button "123" at bounding box center [353, 600] width 50 height 34
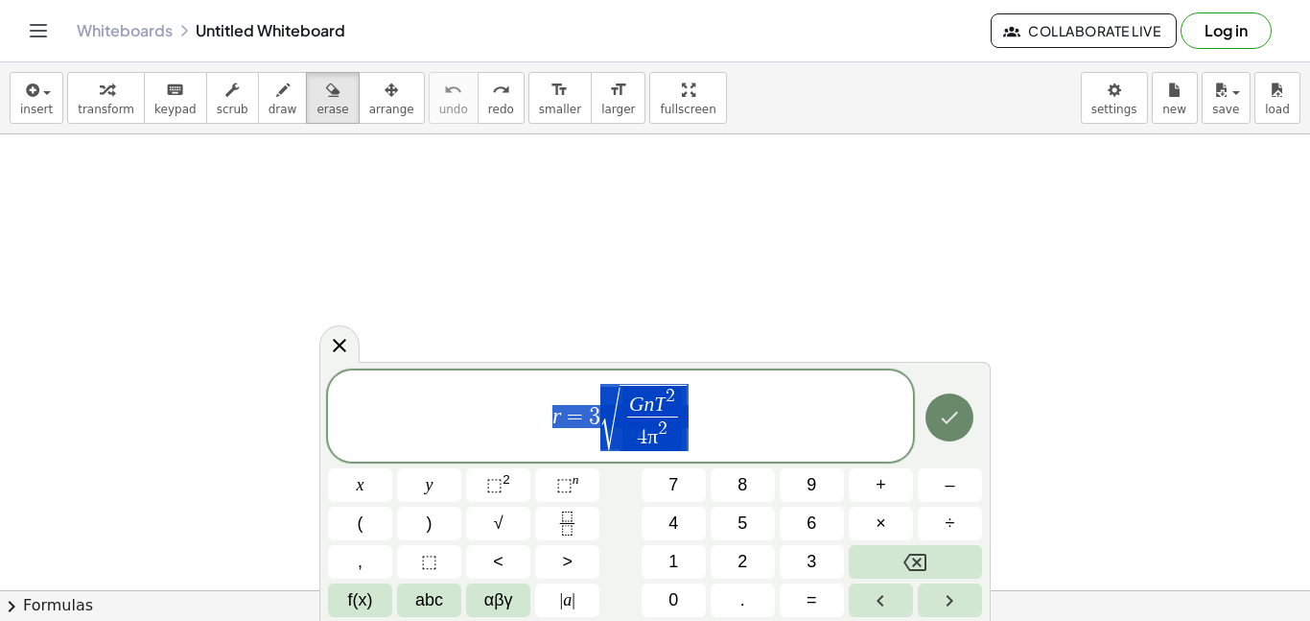
click at [948, 404] on button "Done" at bounding box center [950, 417] width 48 height 48
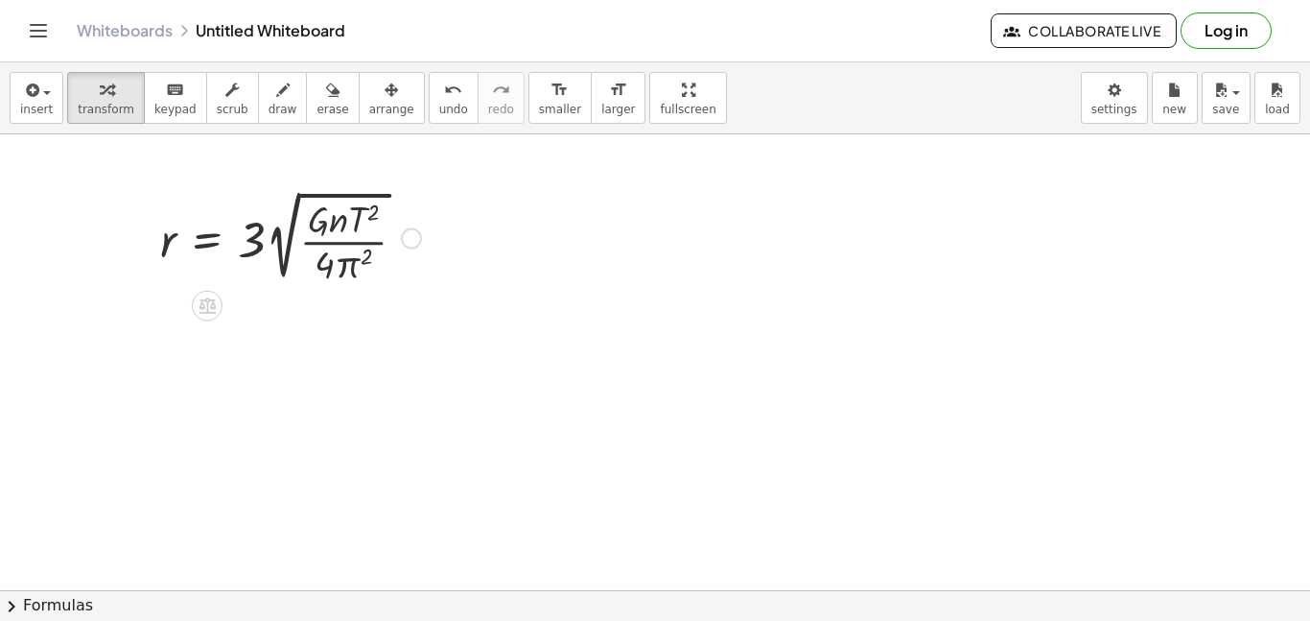
click at [295, 203] on div at bounding box center [291, 236] width 280 height 103
click at [49, 99] on button "insert" at bounding box center [37, 98] width 54 height 52
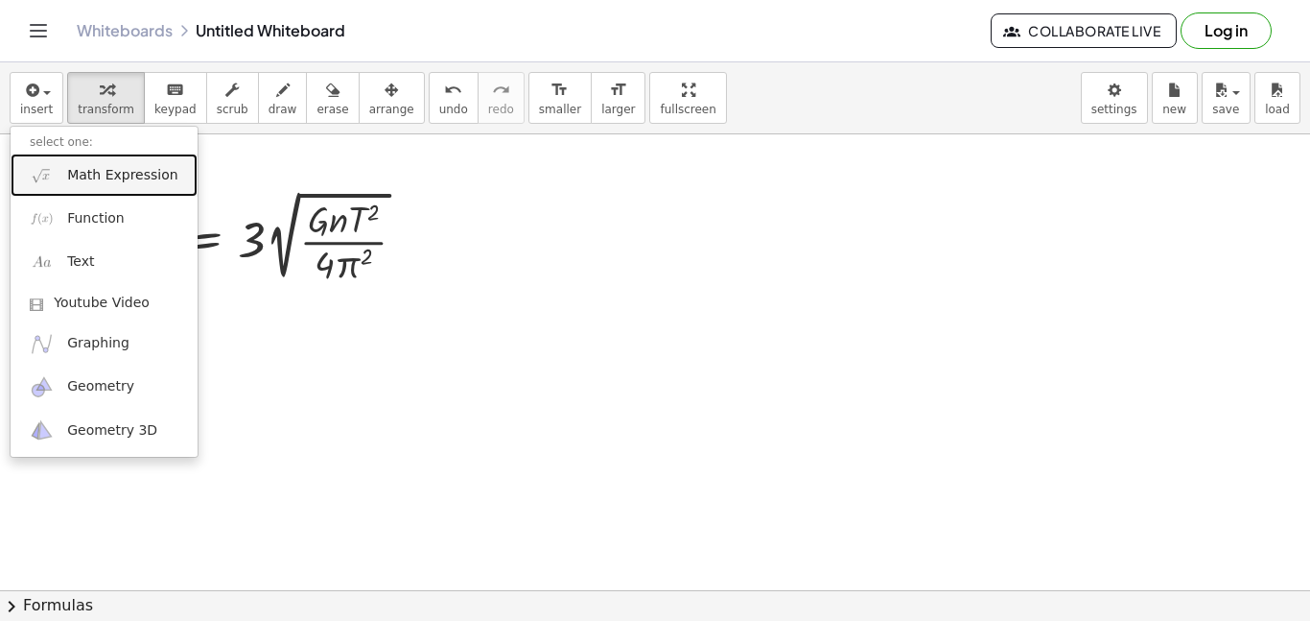
click at [107, 172] on span "Math Expression" at bounding box center [122, 175] width 110 height 19
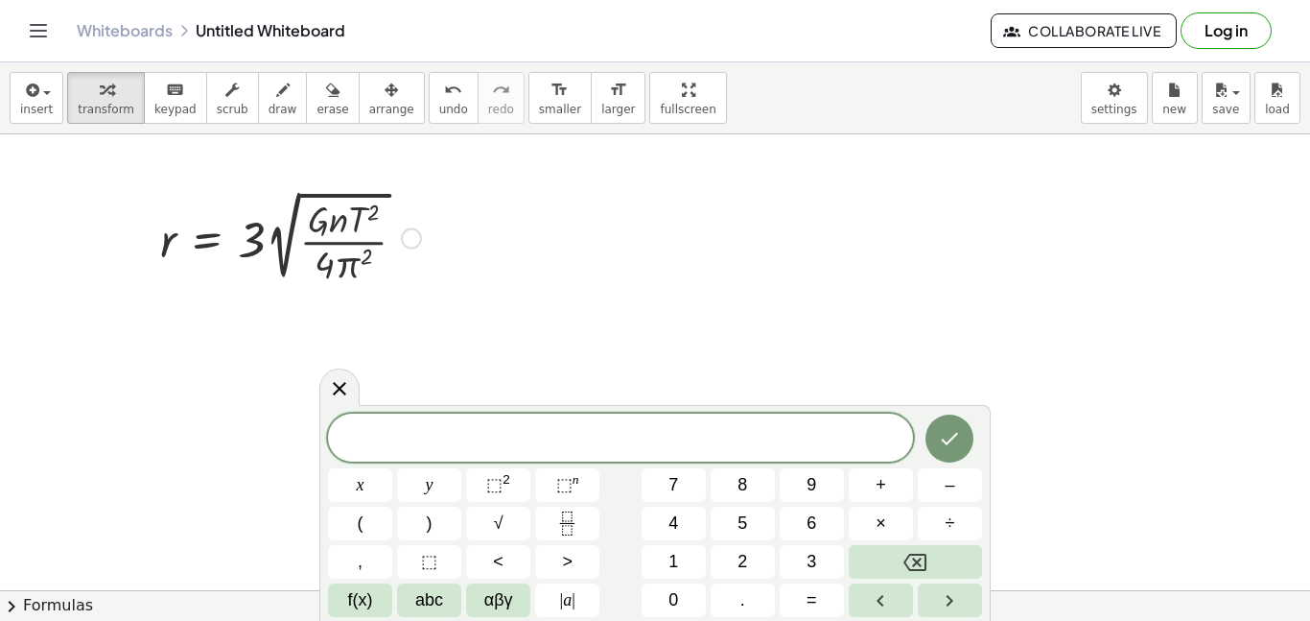
click at [328, 257] on div at bounding box center [291, 236] width 280 height 103
click at [411, 240] on div at bounding box center [411, 238] width 21 height 21
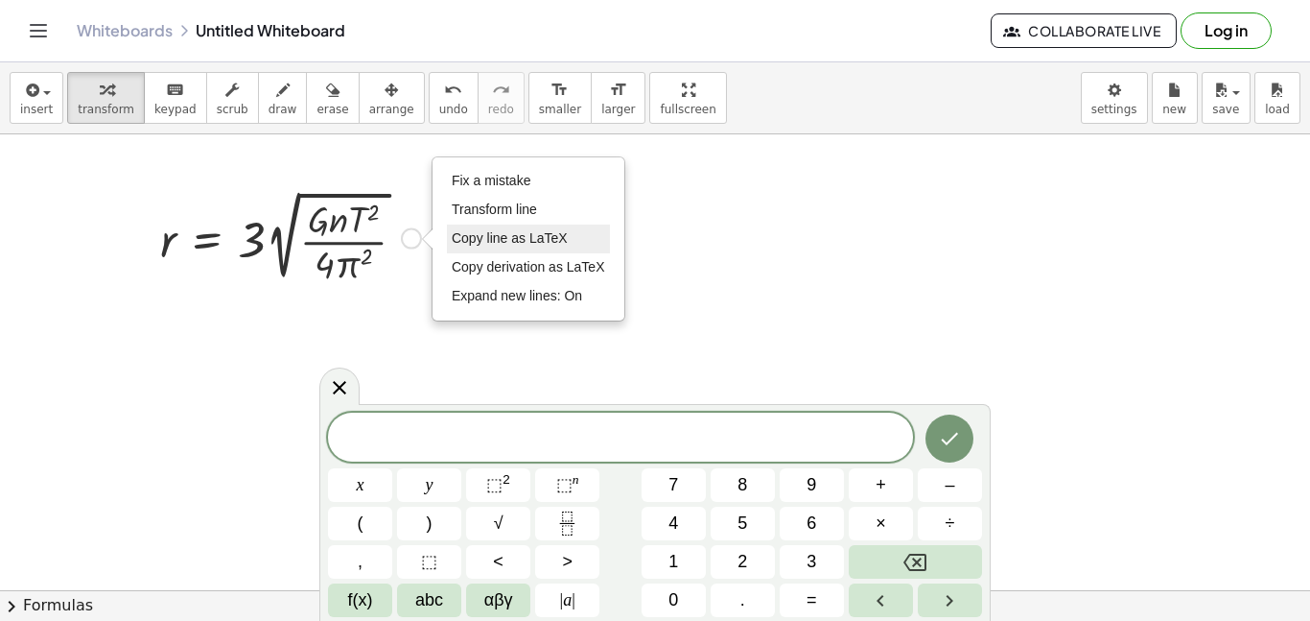
click at [499, 246] on li "Copy line as LaTeX" at bounding box center [528, 238] width 163 height 29
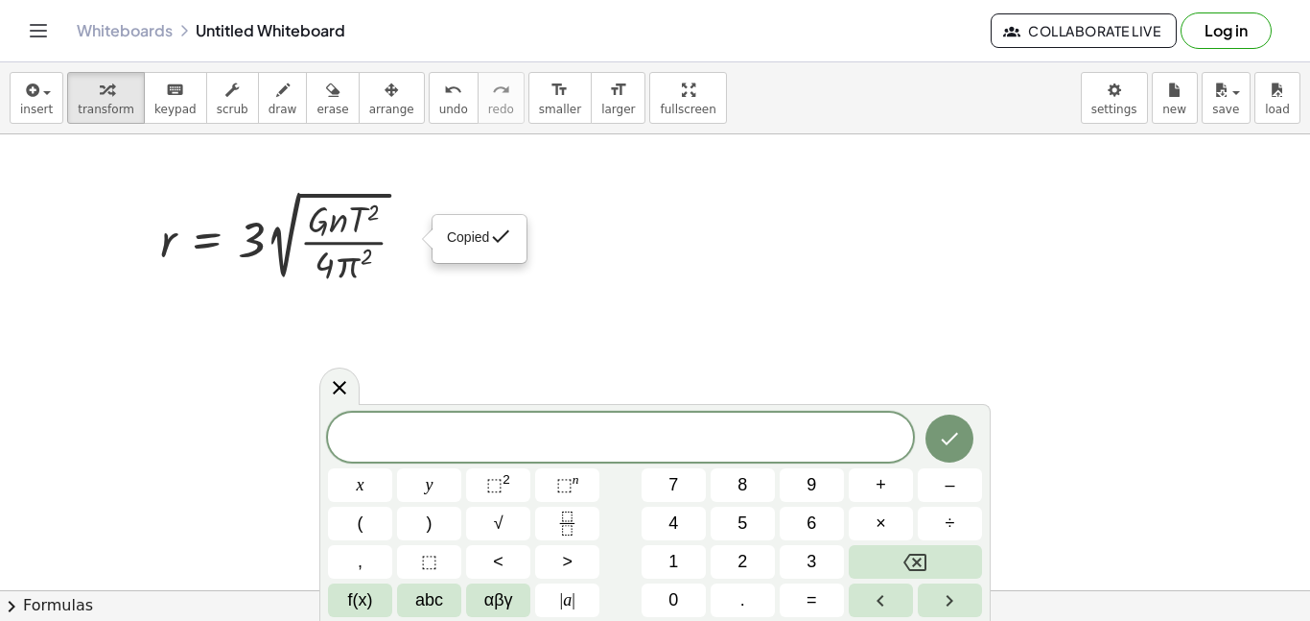
click at [440, 427] on span at bounding box center [620, 438] width 585 height 29
click at [407, 237] on div "Copied done" at bounding box center [411, 238] width 21 height 21
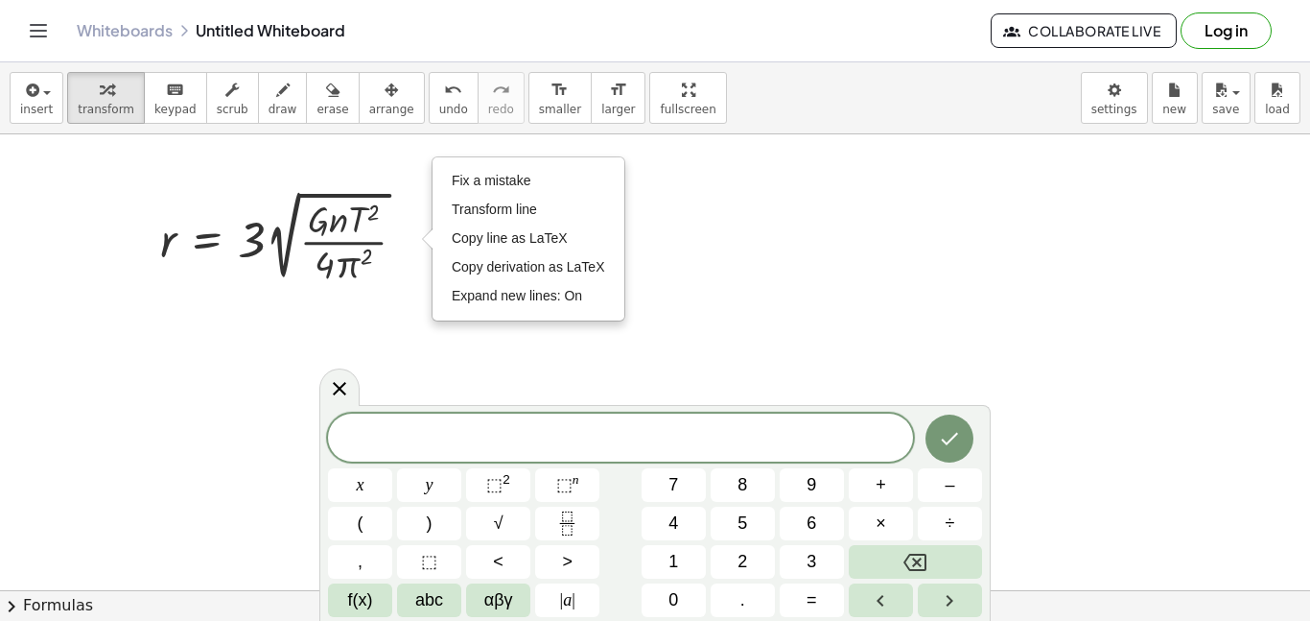
click at [365, 295] on div at bounding box center [655, 589] width 1310 height 911
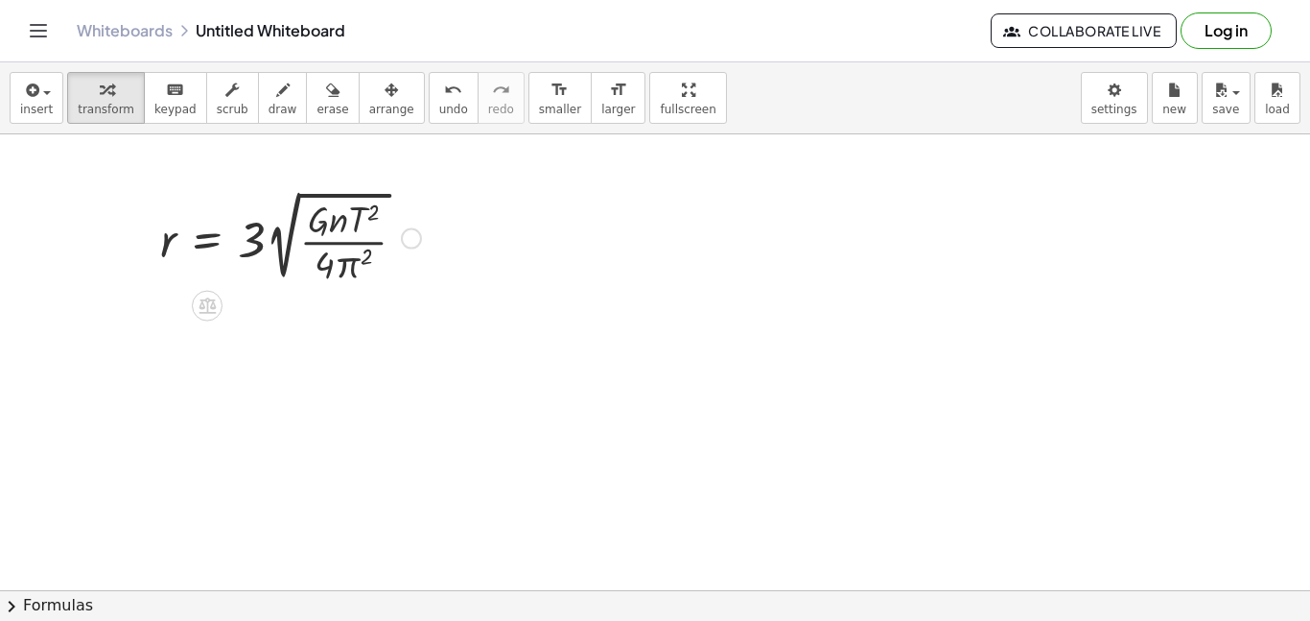
click at [318, 274] on div at bounding box center [291, 236] width 280 height 103
click at [246, 255] on div at bounding box center [291, 236] width 280 height 103
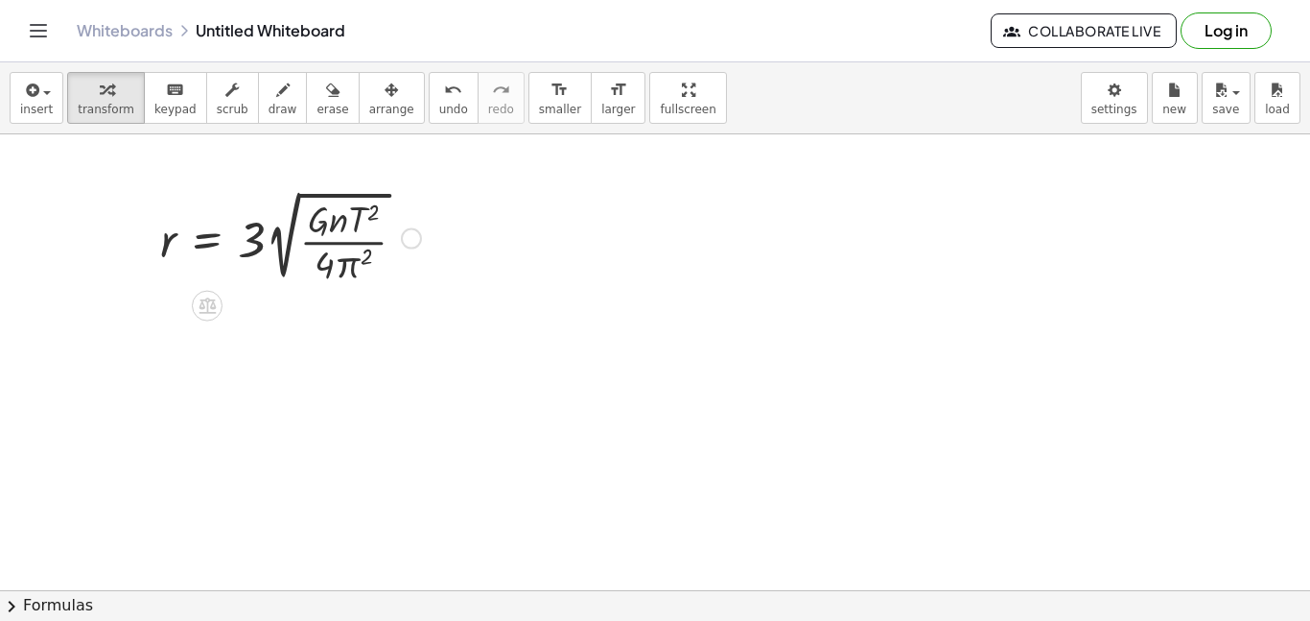
click at [246, 255] on div at bounding box center [291, 236] width 280 height 103
click at [419, 228] on div at bounding box center [291, 236] width 280 height 103
click at [413, 234] on div "Fix a mistake Transform line Copy line as LaTeX Copy derivation as LaTeX Expand…" at bounding box center [411, 238] width 21 height 21
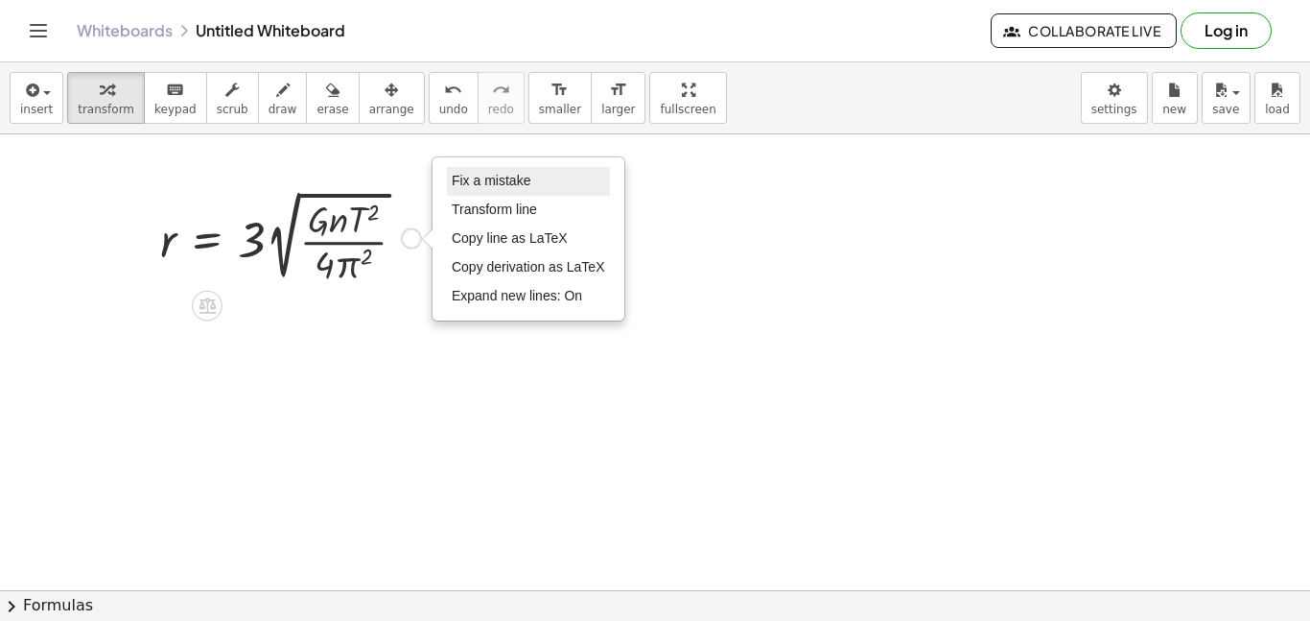
click at [546, 187] on li "Fix a mistake" at bounding box center [528, 181] width 163 height 29
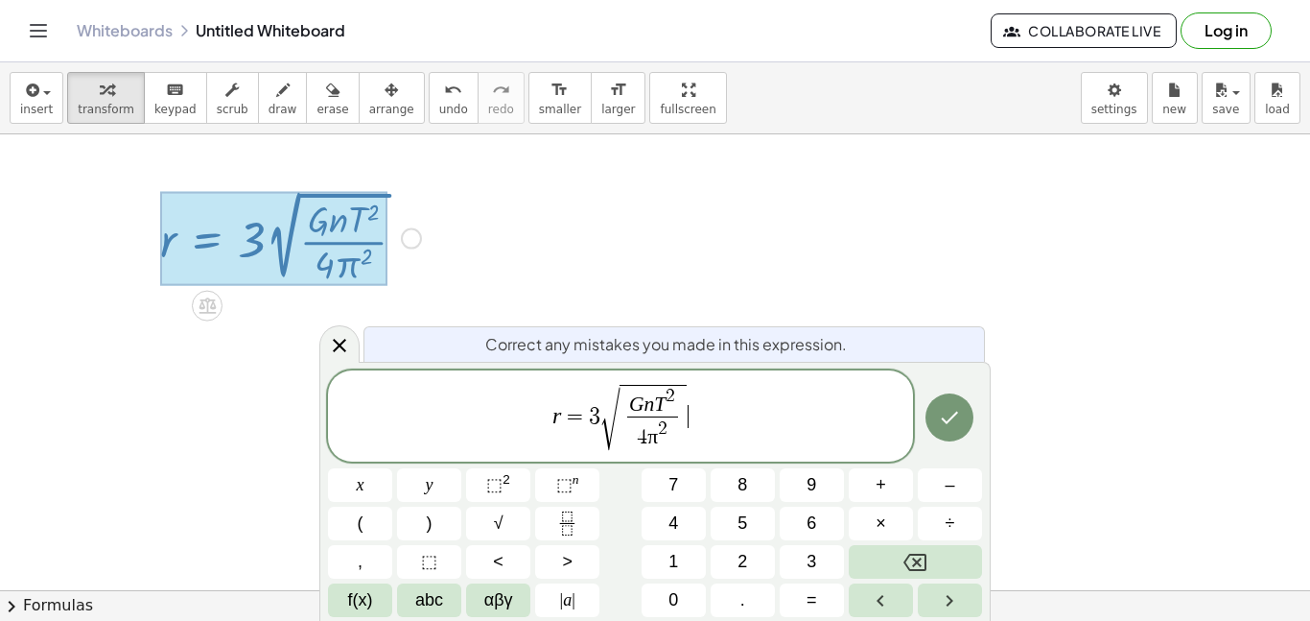
click at [622, 417] on span "G n T 2 4 π 2 ​" at bounding box center [653, 418] width 67 height 66
click at [720, 418] on span "r = 3 √ ​ G n T 2 4 π 2 ​" at bounding box center [620, 417] width 585 height 71
click at [481, 519] on button "√" at bounding box center [498, 523] width 64 height 34
